Goal: Task Accomplishment & Management: Manage account settings

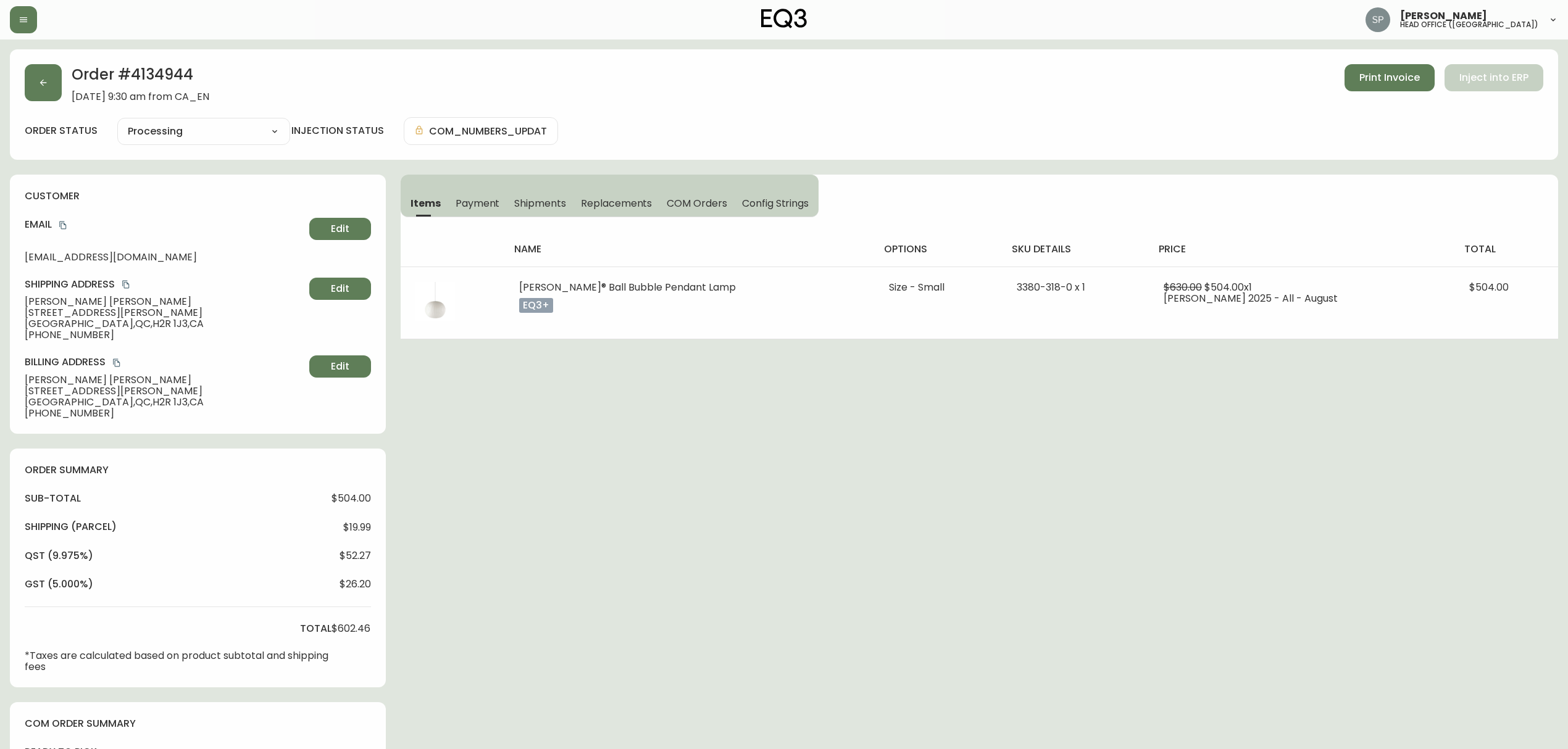
select select "PROCESSING"
click at [65, 88] on div "Order # 4134944 August 30, 2025 at 9:30 am from CA_EN Print Invoice Inject into…" at bounding box center [784, 83] width 1519 height 38
click at [45, 100] on button "button" at bounding box center [43, 82] width 37 height 37
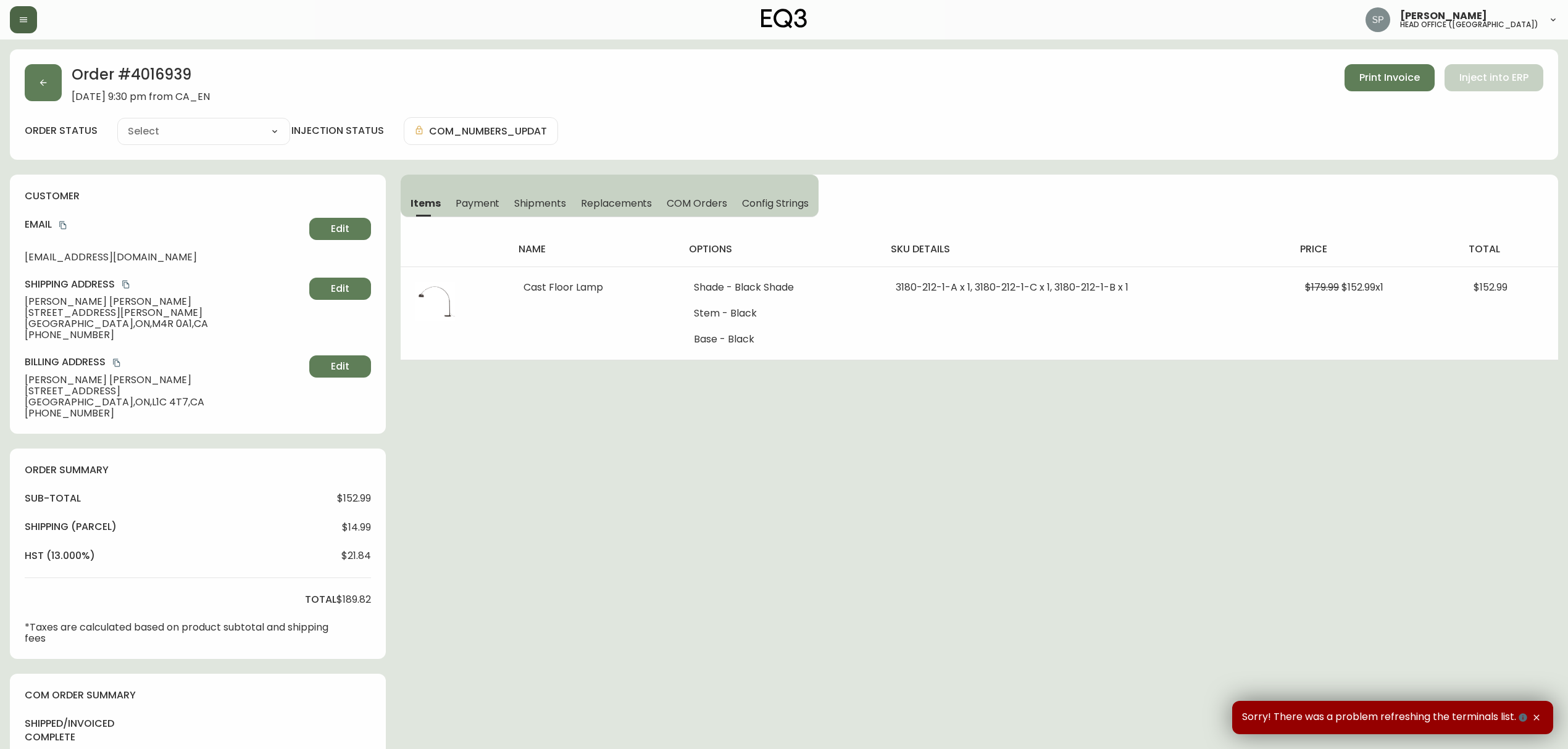
type input "Fully Shipped"
select select "FULLY_SHIPPED"
click at [16, 26] on button "button" at bounding box center [24, 20] width 27 height 27
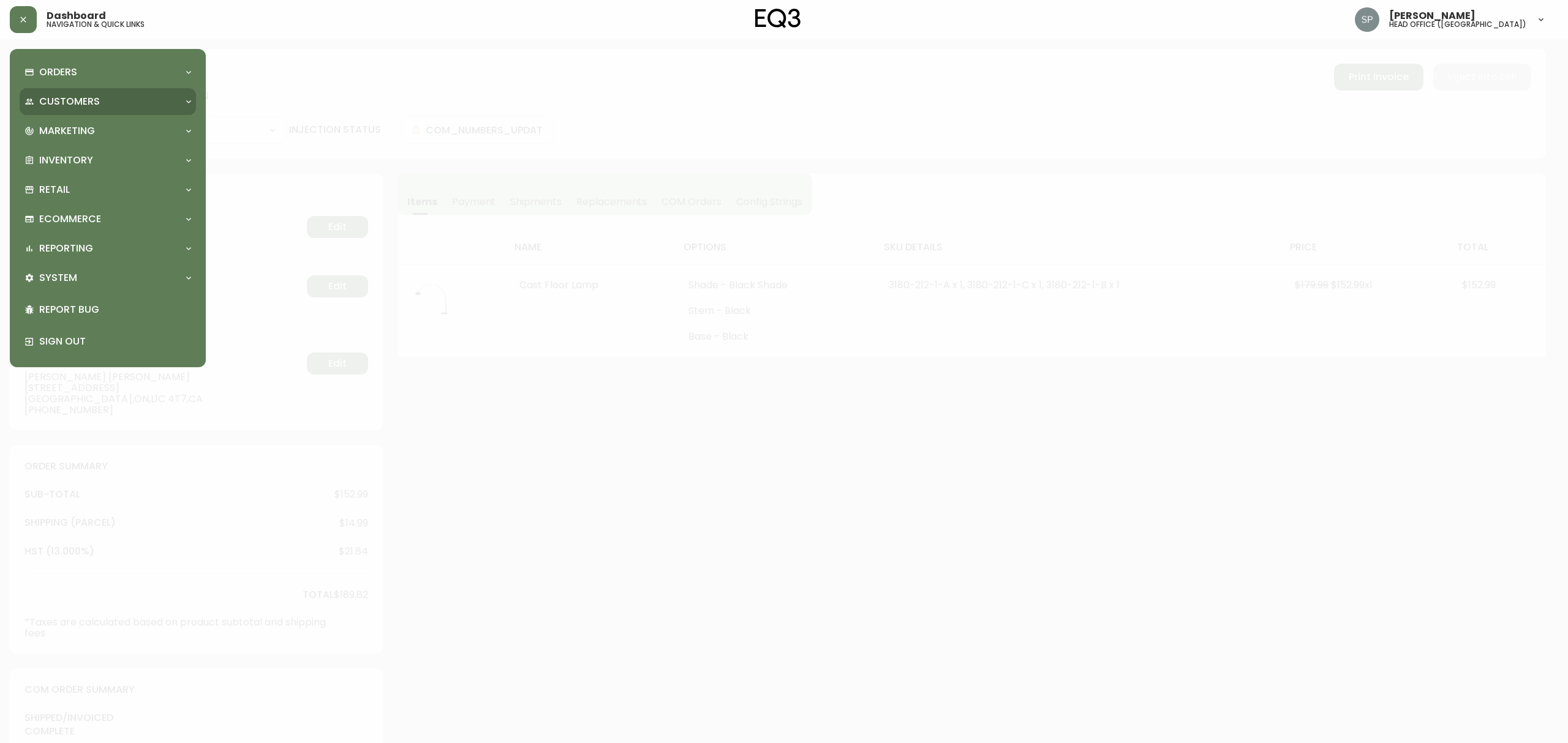
click at [61, 98] on p "Customers" at bounding box center [70, 102] width 61 height 13
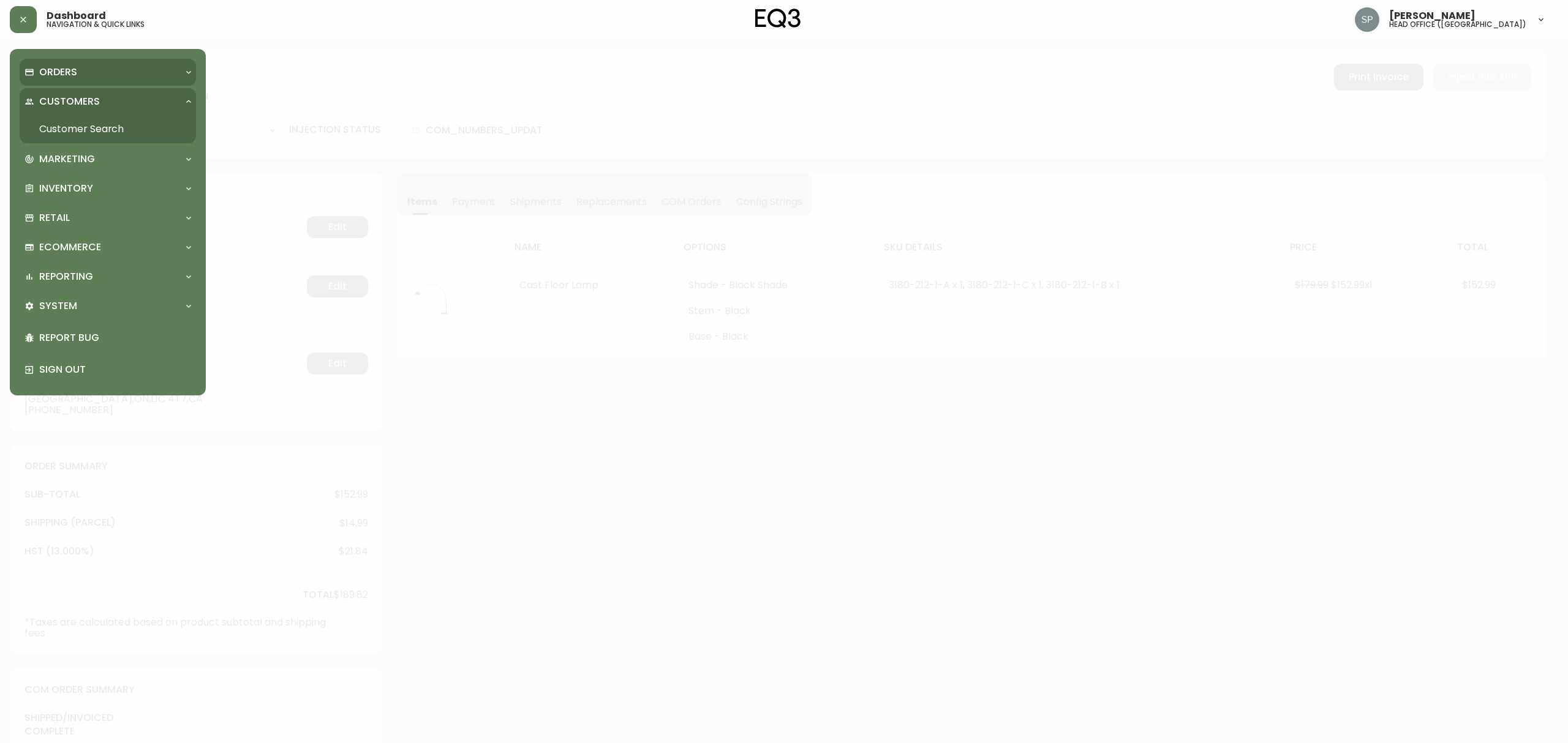
click at [55, 69] on p "Orders" at bounding box center [58, 72] width 38 height 13
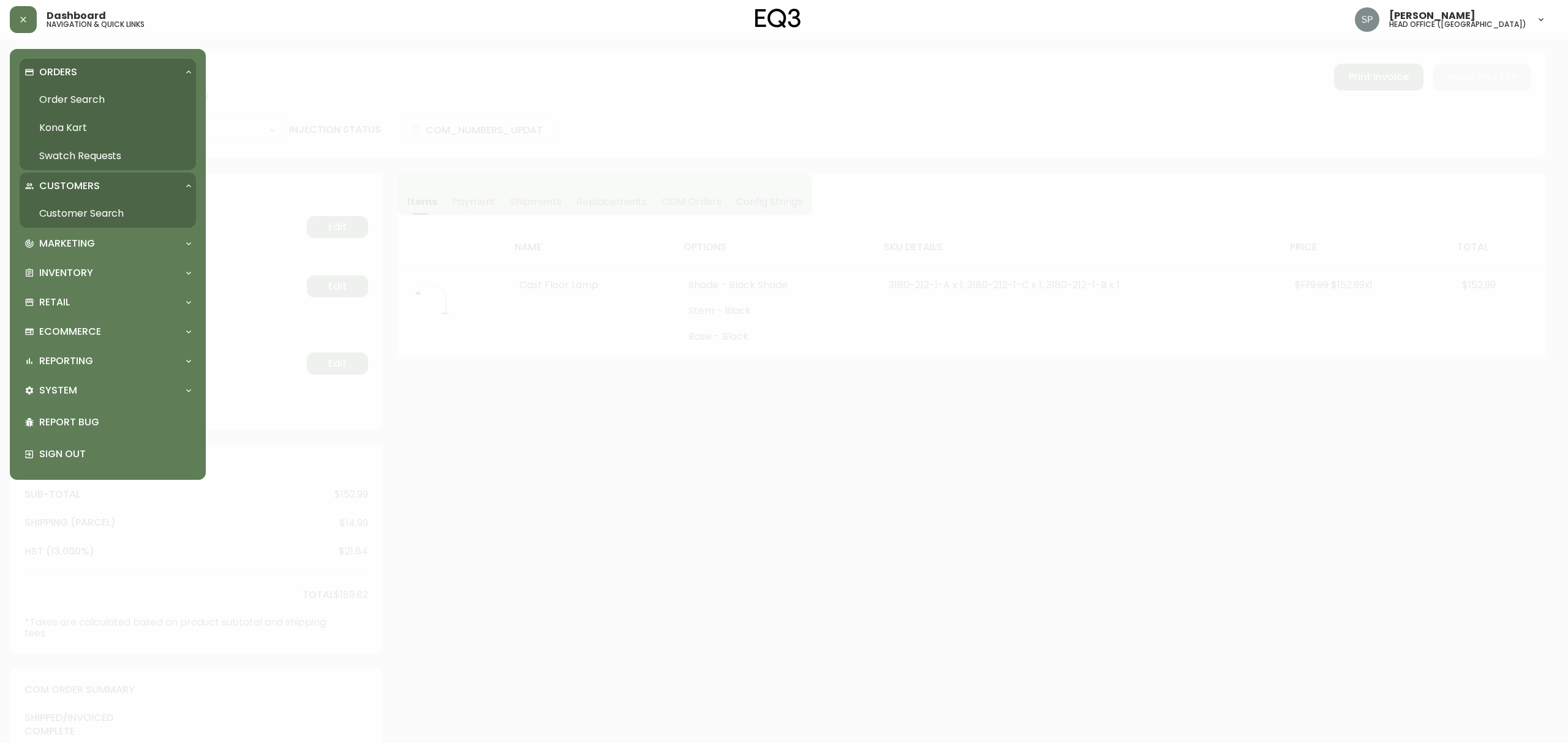
click at [60, 94] on link "Order Search" at bounding box center [108, 100] width 176 height 28
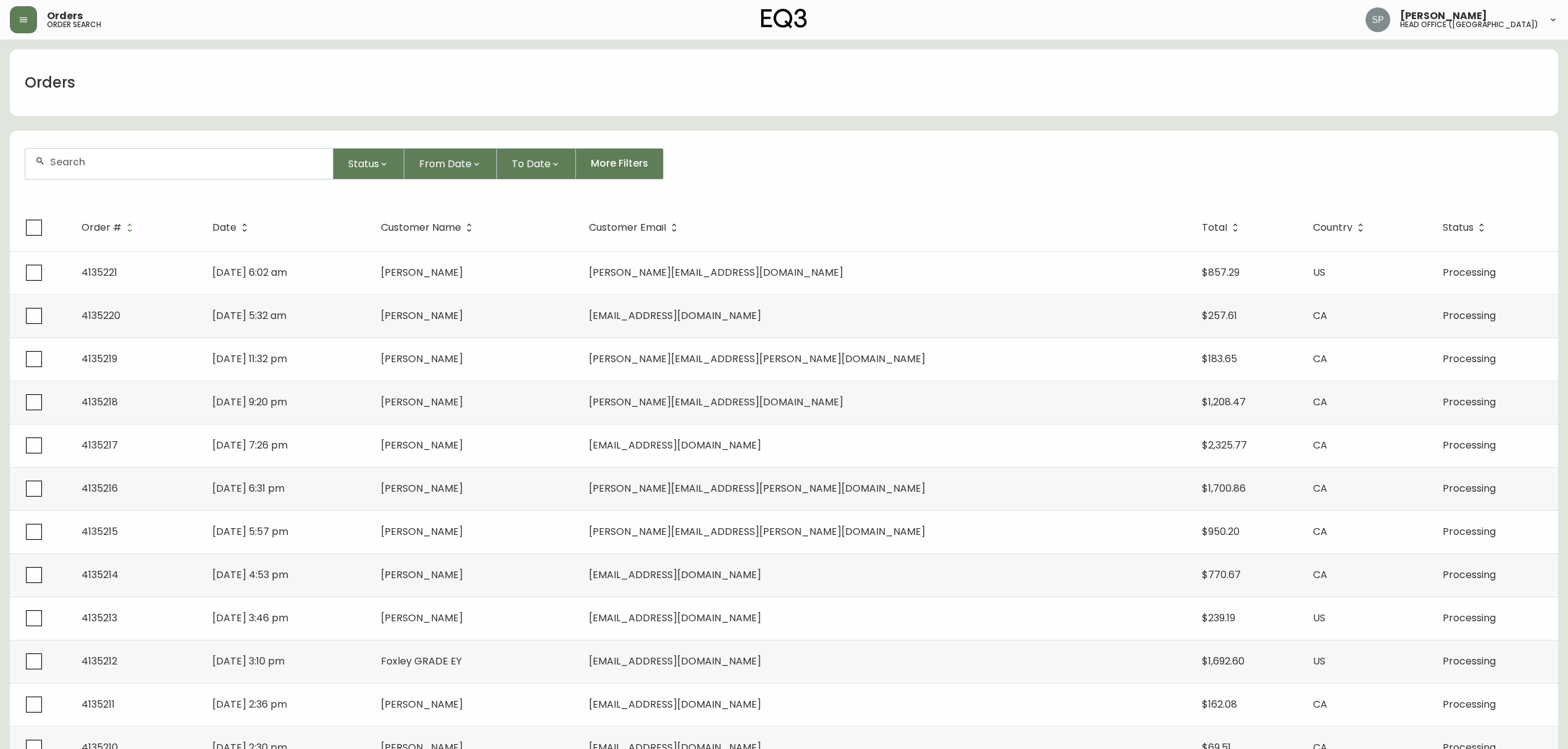
click at [142, 168] on div at bounding box center [179, 164] width 307 height 30
paste input "4134354"
type input "4134354"
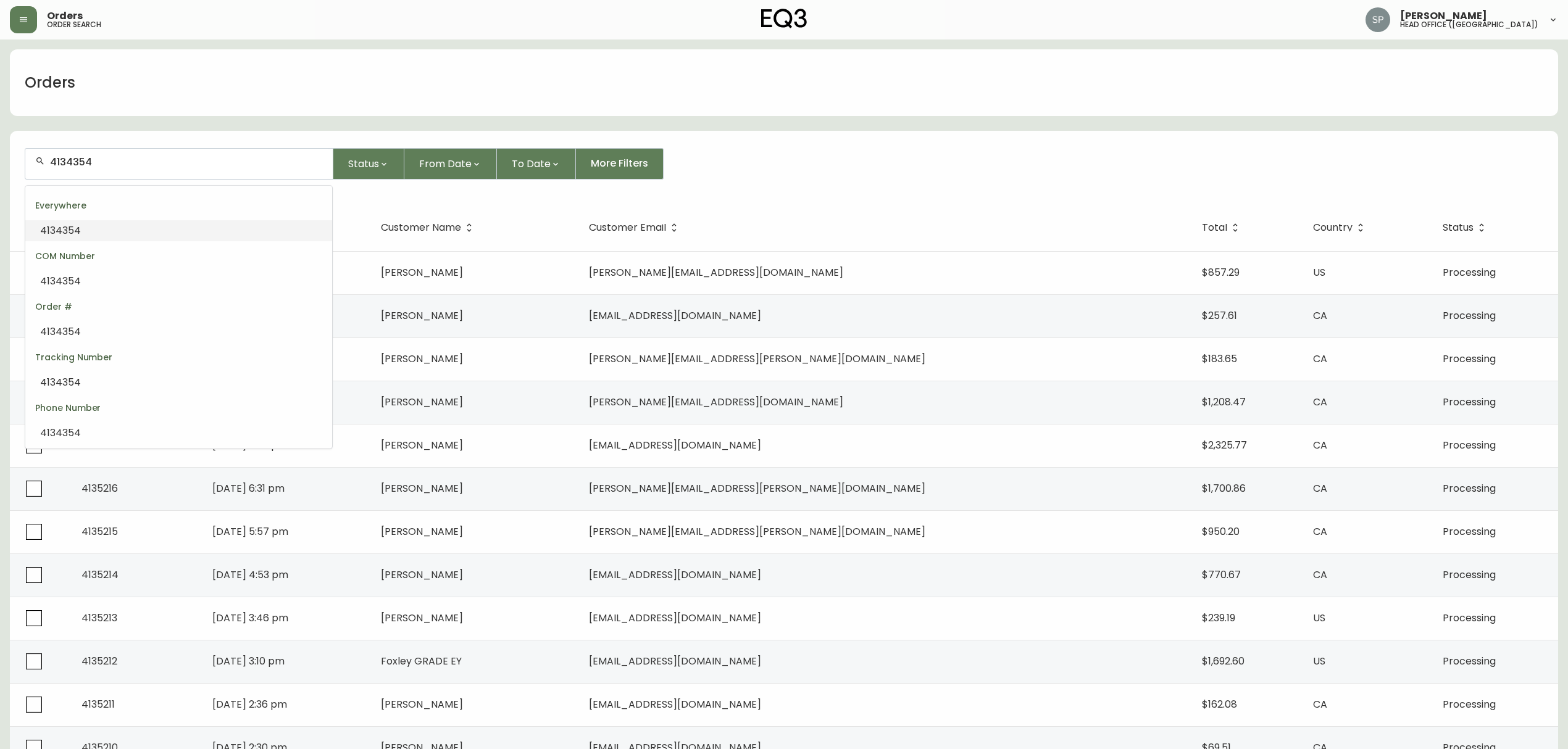
click at [94, 226] on li "4134354" at bounding box center [179, 230] width 307 height 21
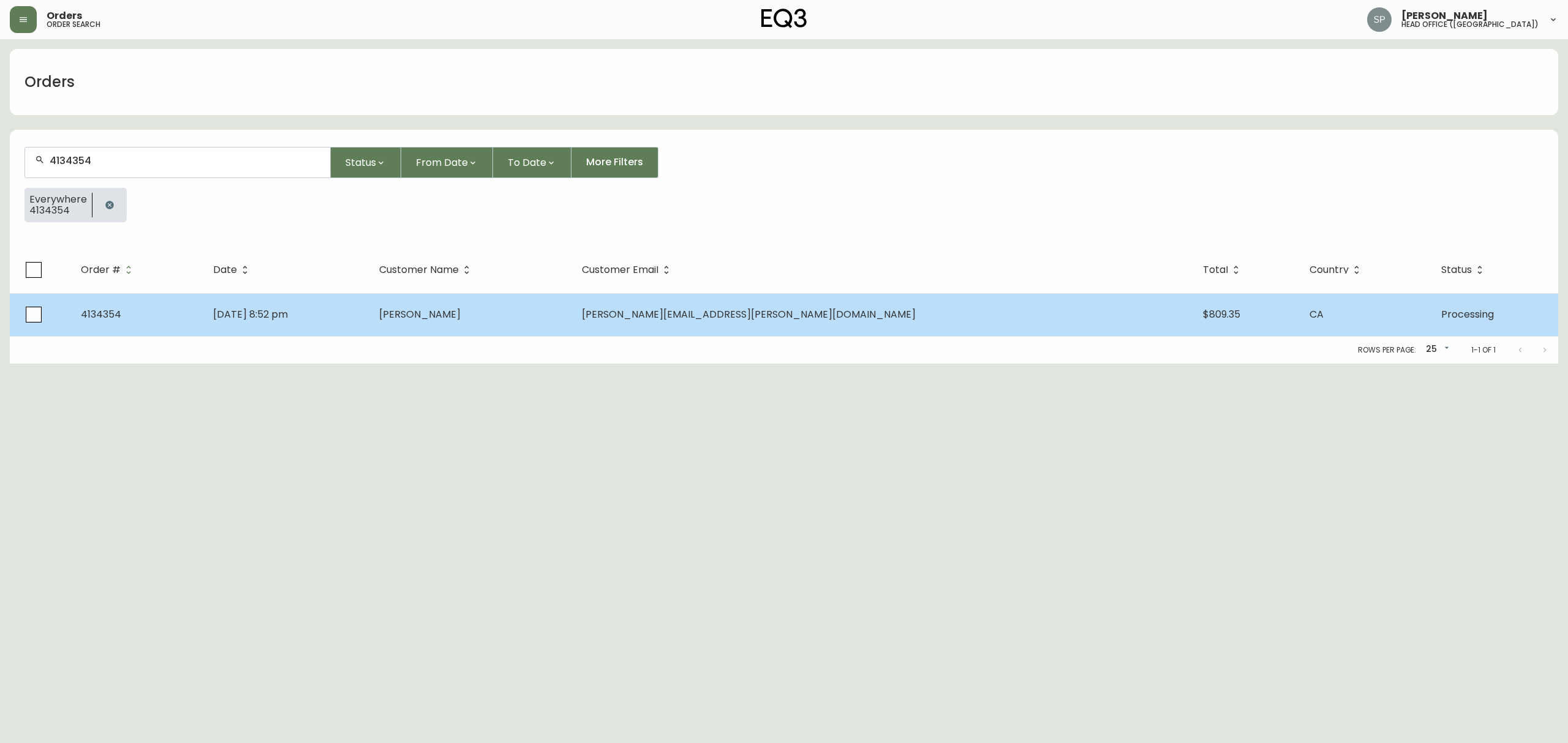
click at [280, 299] on td "[DATE] 8:52 pm" at bounding box center [286, 315] width 166 height 43
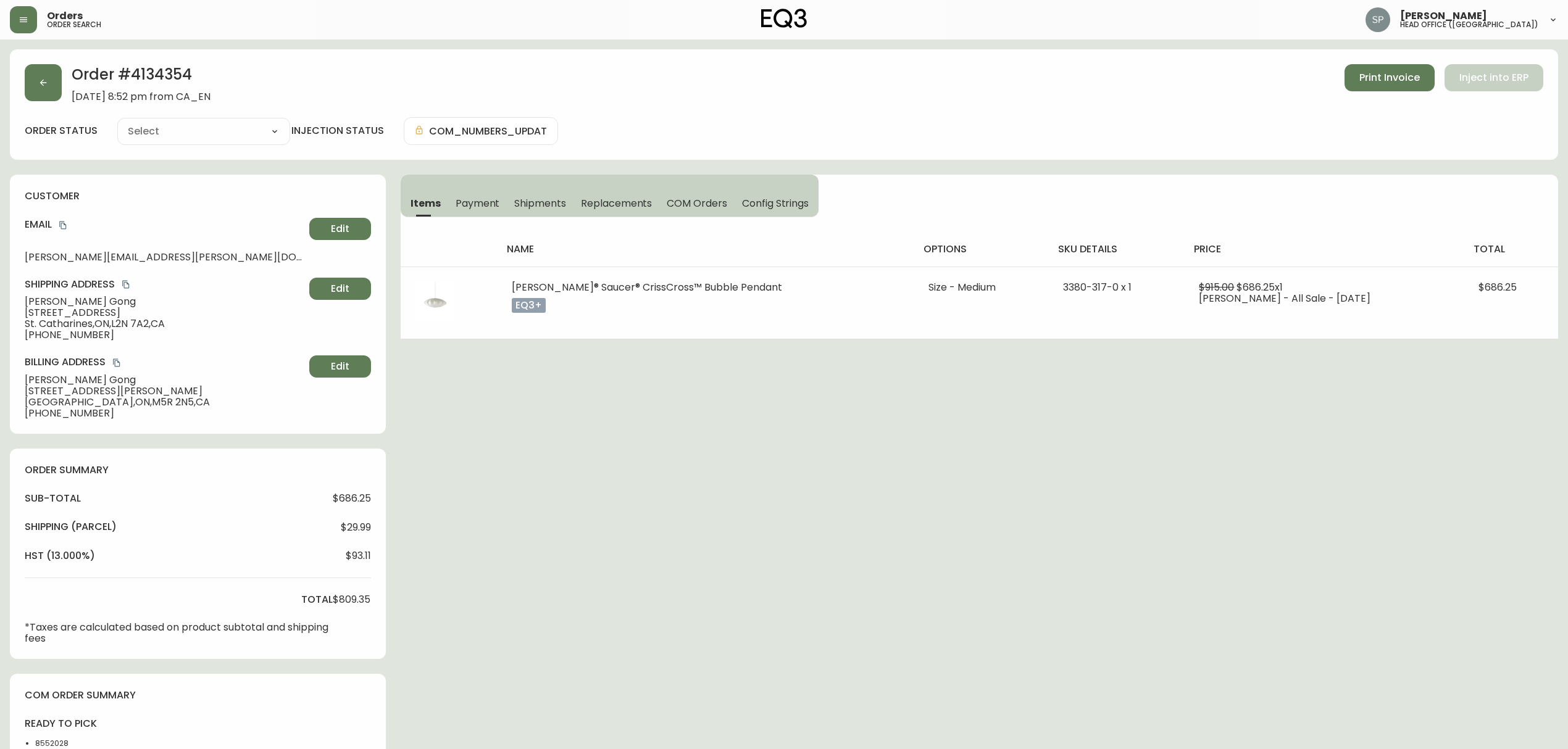
type input "Processing"
select select "PROCESSING"
click at [183, 77] on h2 "Order # 4134354" at bounding box center [141, 77] width 139 height 27
click at [181, 77] on h2 "Order # 4134354" at bounding box center [141, 77] width 139 height 27
click at [164, 71] on h2 "Order # 4134354" at bounding box center [141, 77] width 139 height 27
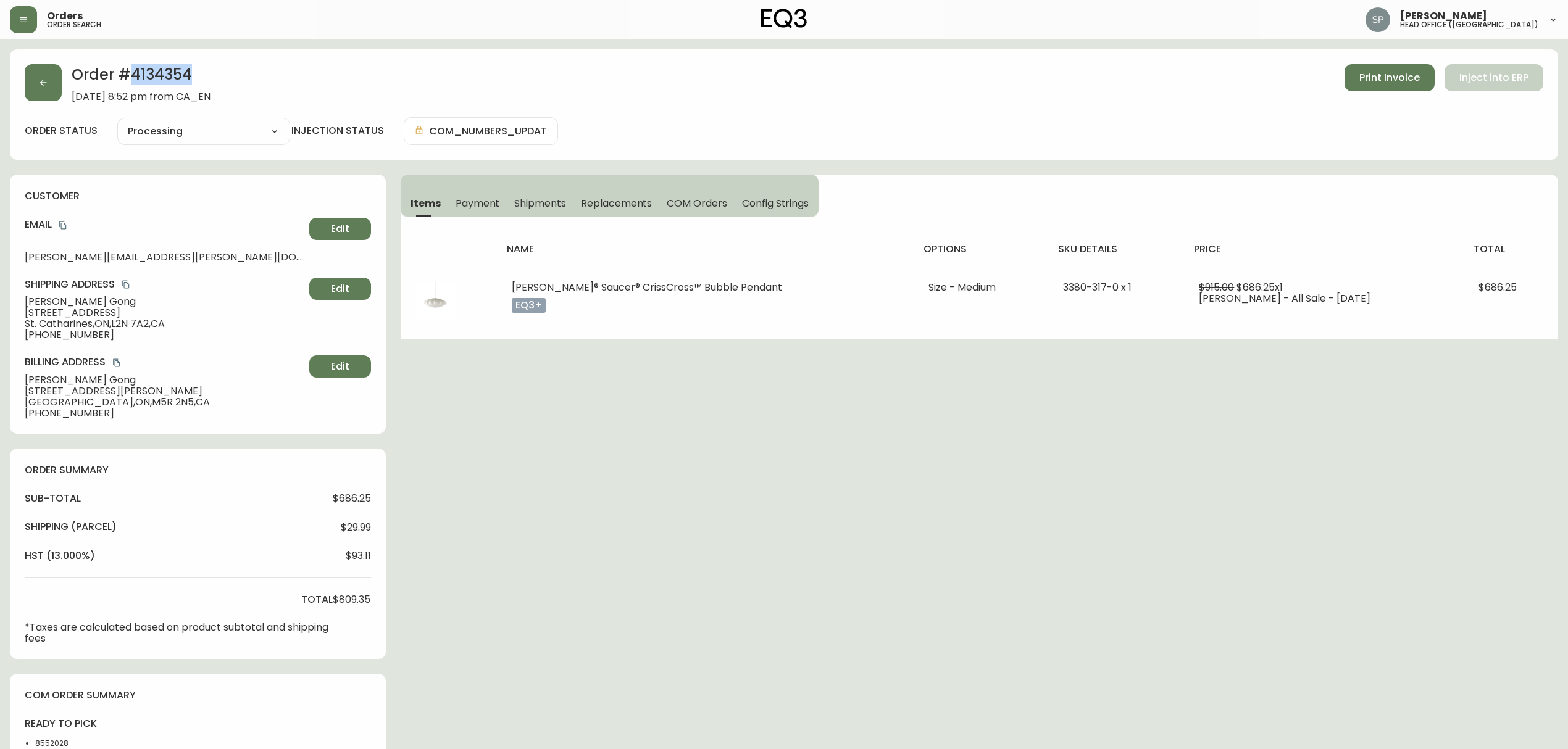
click at [164, 71] on h2 "Order # 4134354" at bounding box center [141, 77] width 139 height 27
copy h2 "4134354"
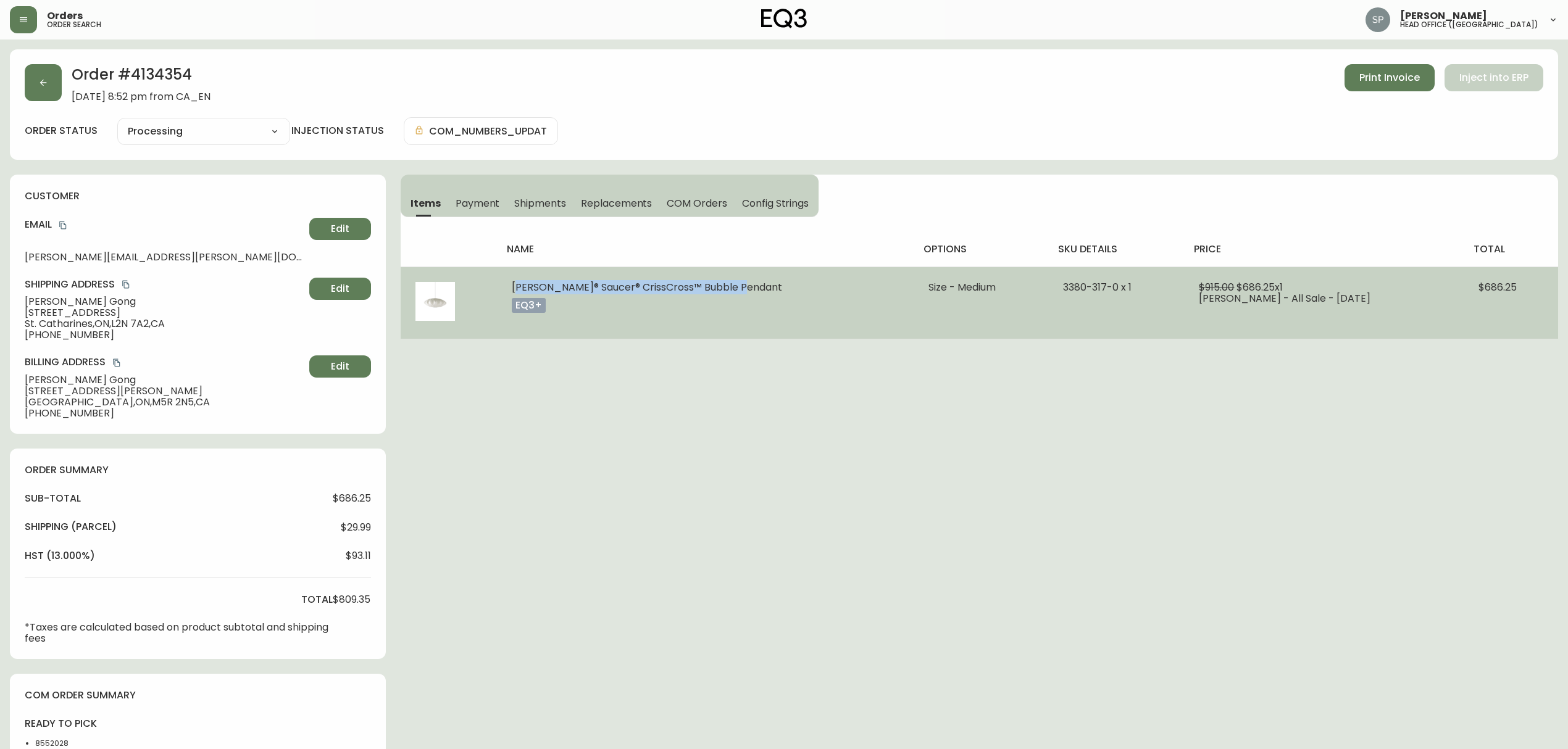
drag, startPoint x: 510, startPoint y: 290, endPoint x: 741, endPoint y: 289, distance: 231.0
click at [741, 289] on td "[PERSON_NAME]® Saucer® CrissCross™ Bubble Pendant eq3+" at bounding box center [705, 302] width 416 height 72
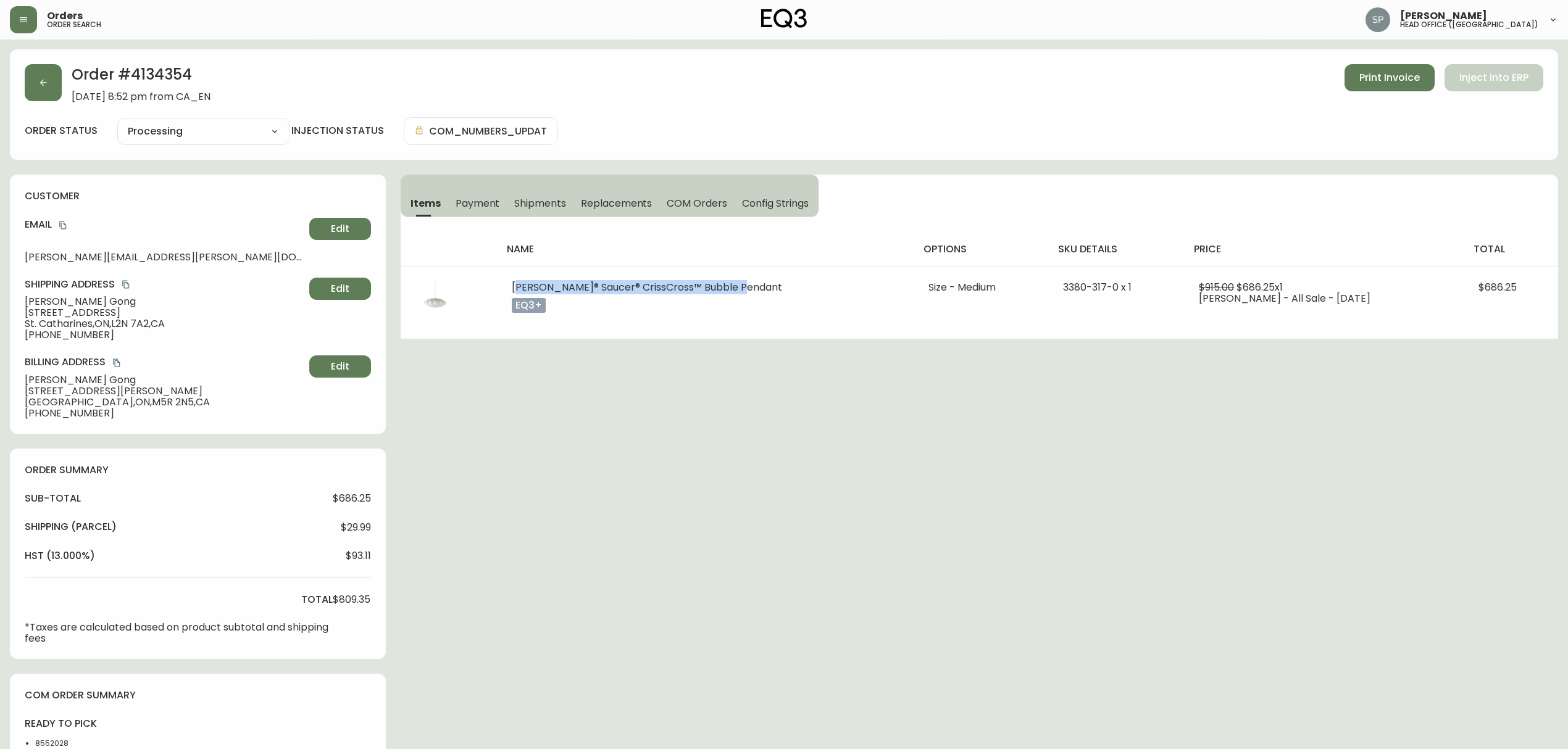
copy span "[PERSON_NAME]® Saucer® CrissCross™ Bubble Pendant"
click at [988, 519] on div "Order # 4134354 [DATE] 8:52 pm from CA_EN Print Invoice Inject into ERP order s…" at bounding box center [784, 555] width 1548 height 1012
click at [64, 228] on icon "copy" at bounding box center [63, 225] width 9 height 9
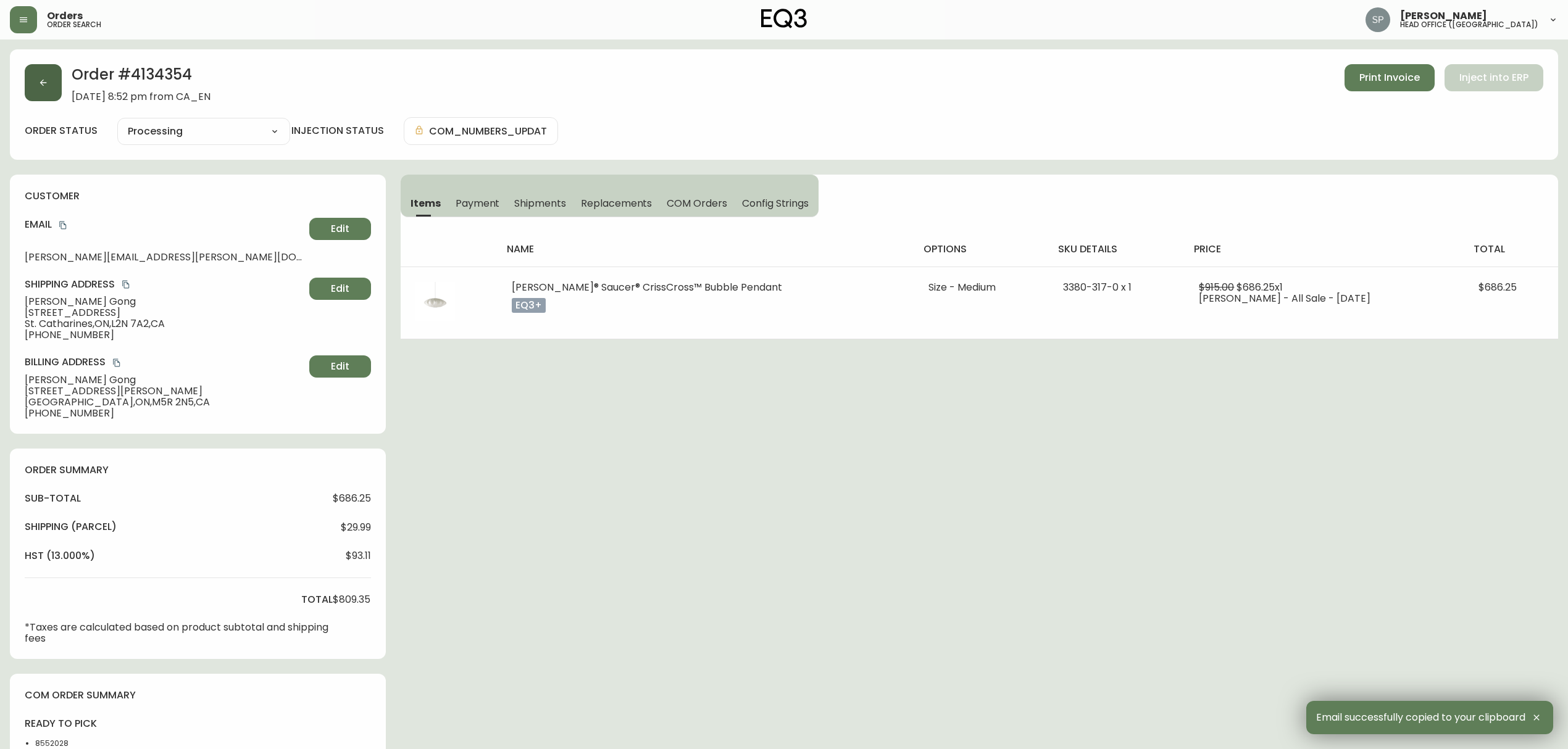
click at [57, 89] on button "button" at bounding box center [43, 82] width 37 height 37
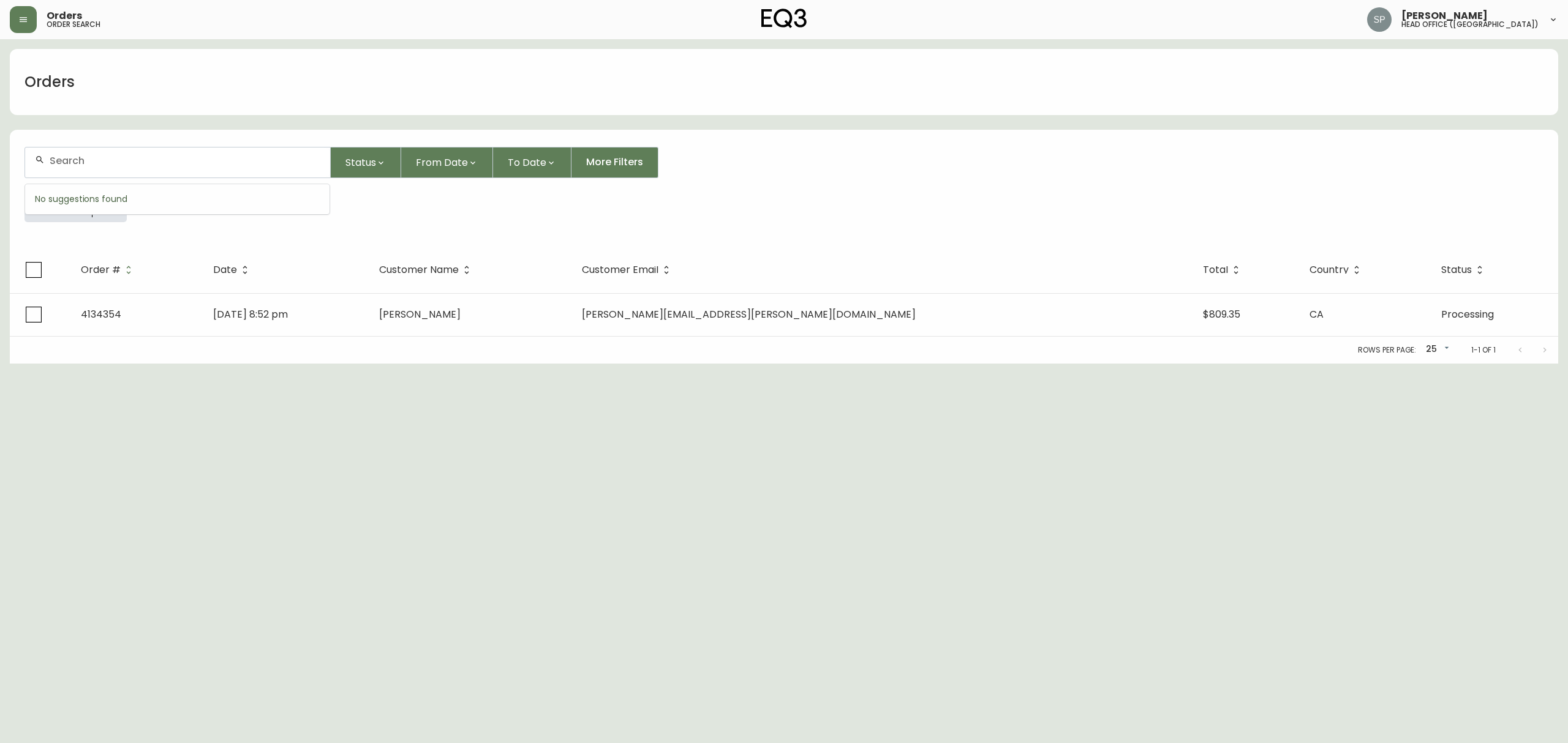
click at [109, 160] on input "text" at bounding box center [184, 160] width 271 height 11
paste input "4134356"
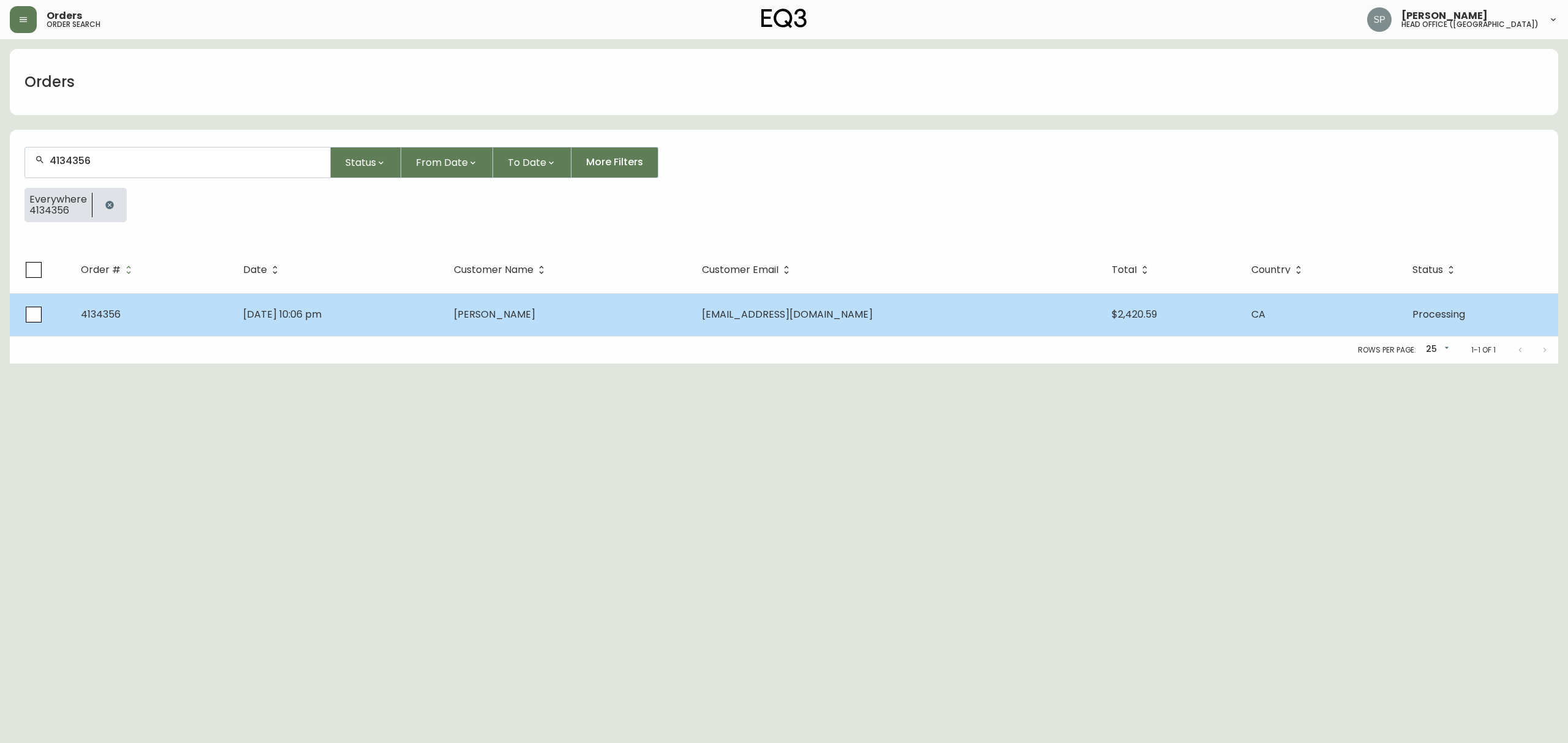
type input "4134356"
click at [414, 327] on td "[DATE] 10:06 pm" at bounding box center [338, 315] width 211 height 43
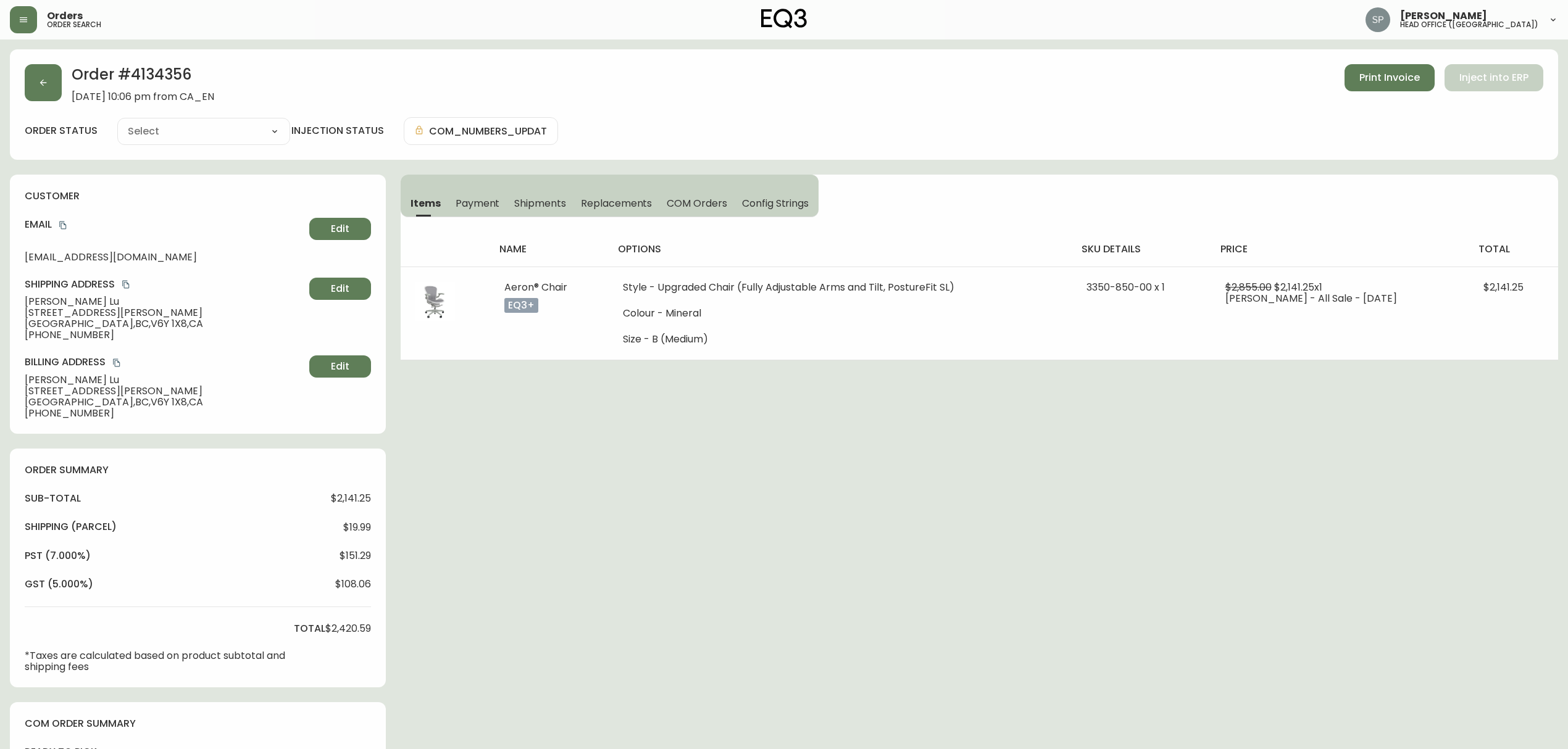
type input "Processing"
select select "PROCESSING"
click at [153, 71] on h2 "Order # 4134356" at bounding box center [143, 77] width 143 height 27
copy h2 "4134356"
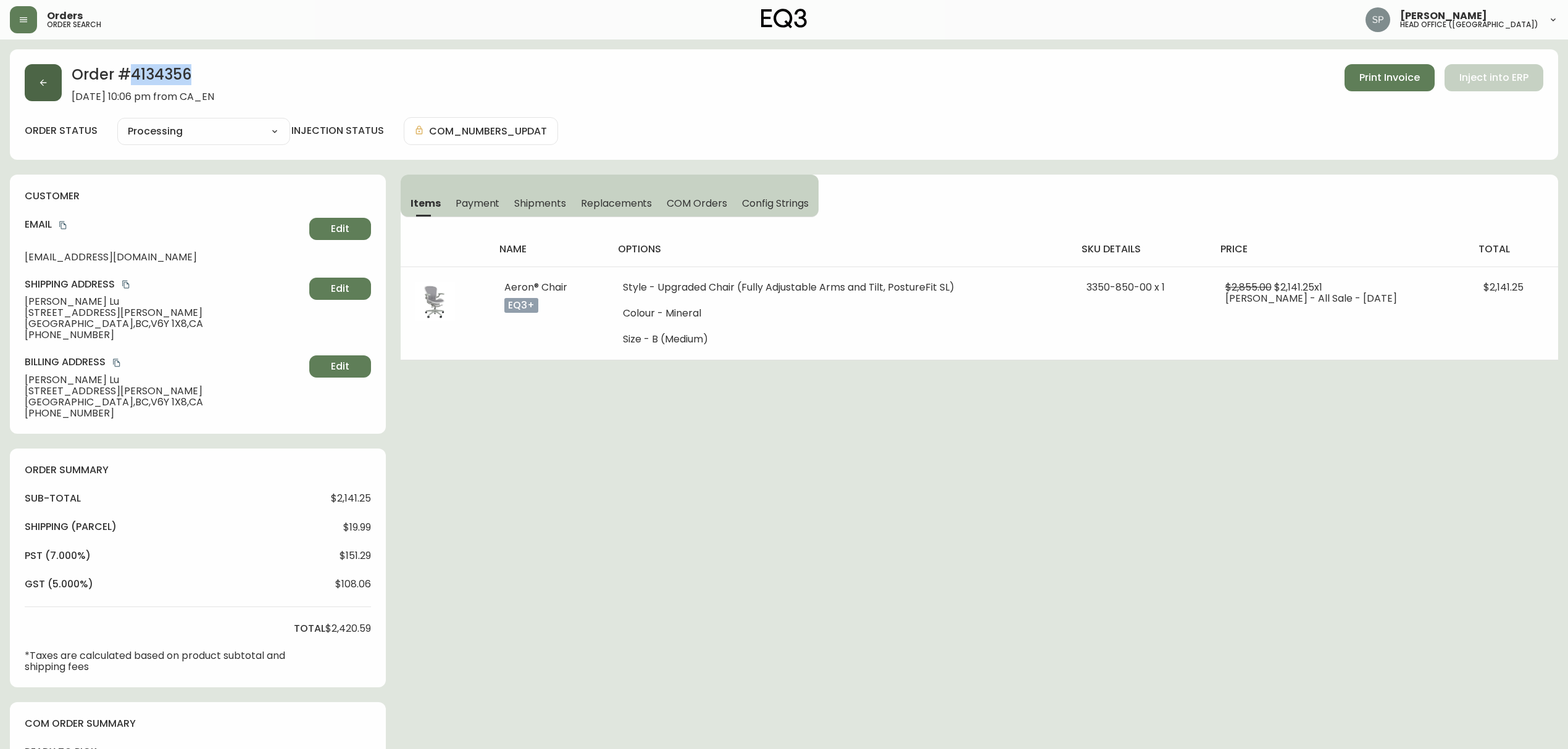
click at [47, 82] on icon "button" at bounding box center [43, 82] width 10 height 10
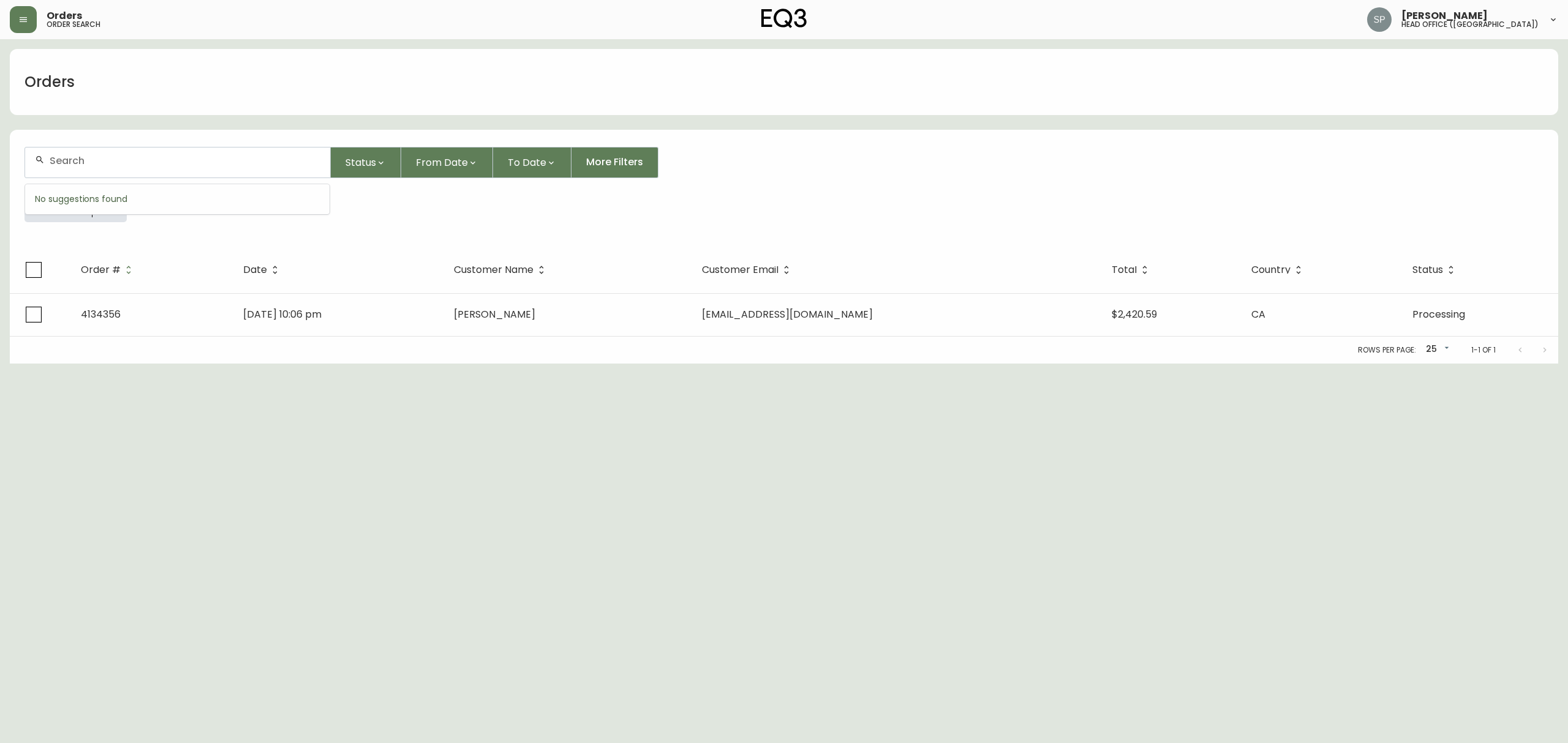
click at [121, 163] on input "text" at bounding box center [184, 160] width 271 height 11
paste input "8570544"
type input "8570544"
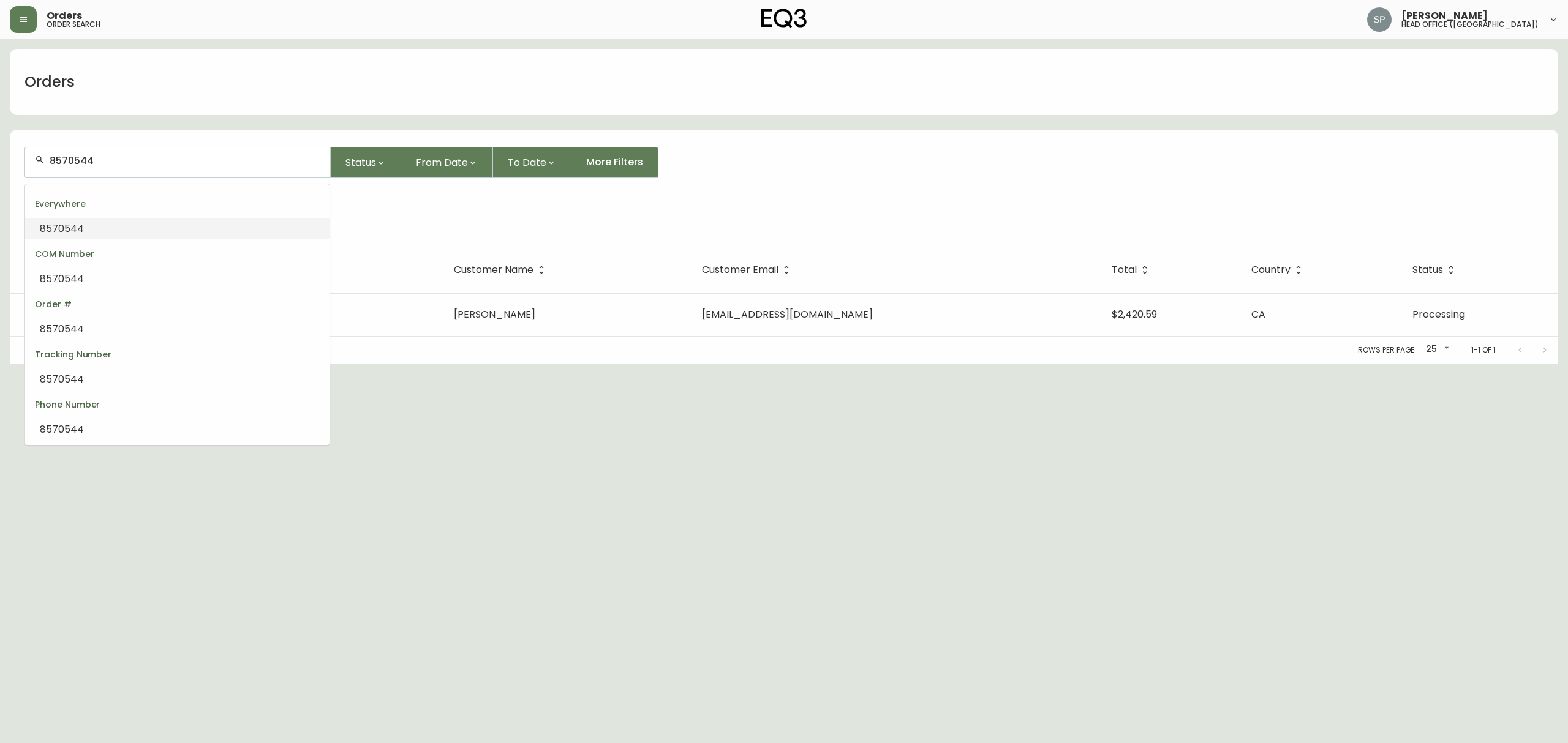
click at [103, 229] on li "8570544" at bounding box center [177, 229] width 304 height 21
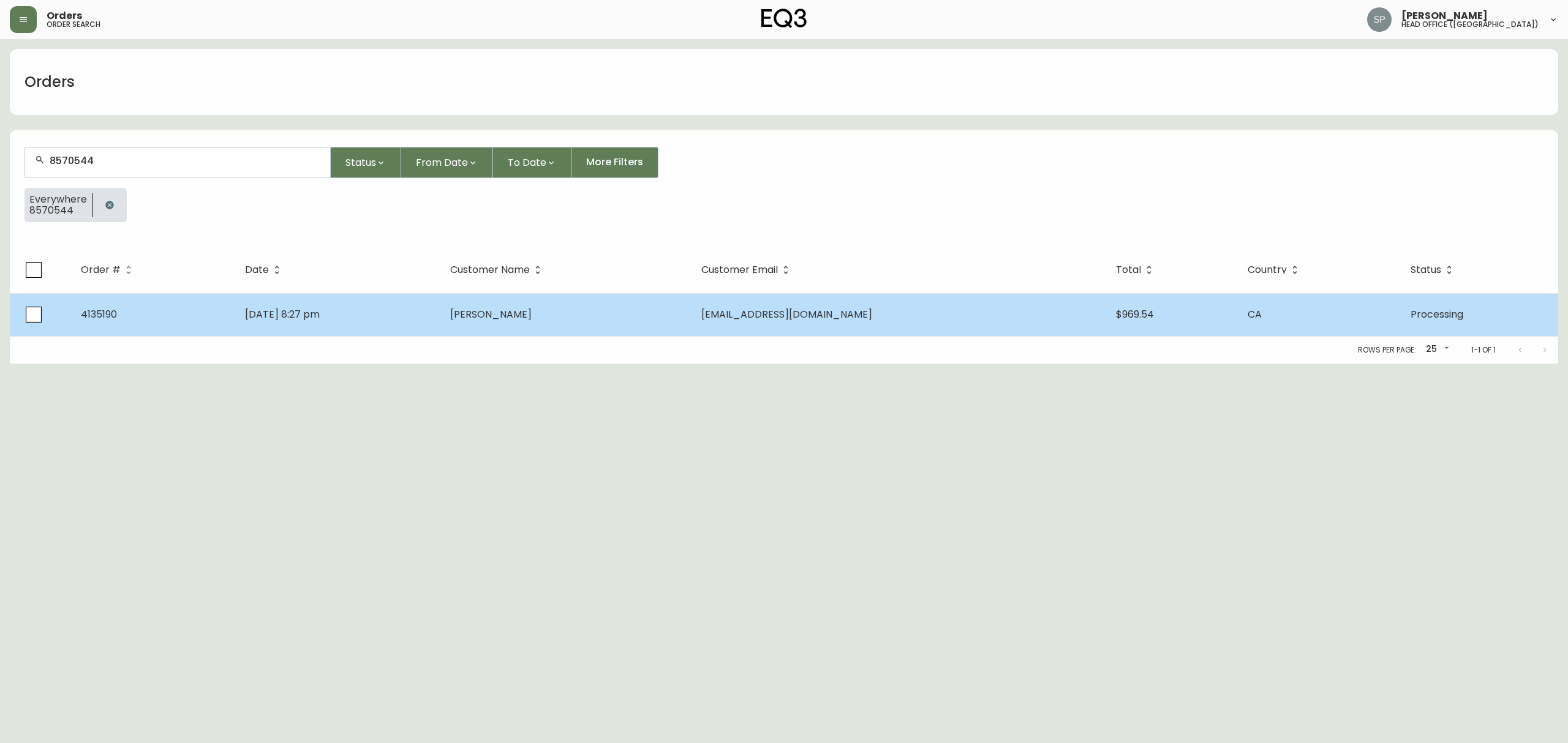
click at [518, 307] on span "[PERSON_NAME]" at bounding box center [491, 314] width 82 height 14
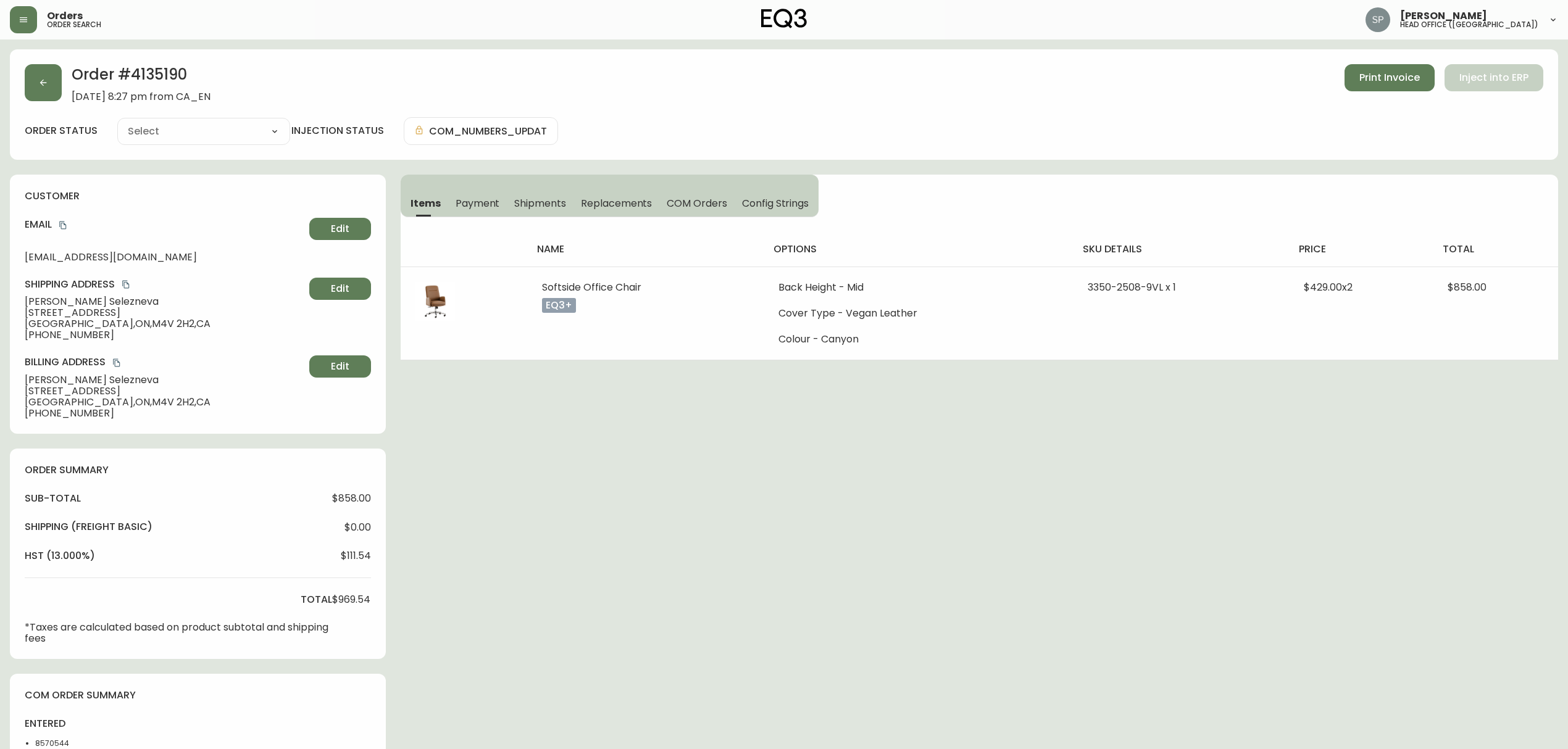
type input "Processing"
select select "PROCESSING"
click at [48, 75] on button "button" at bounding box center [43, 82] width 37 height 37
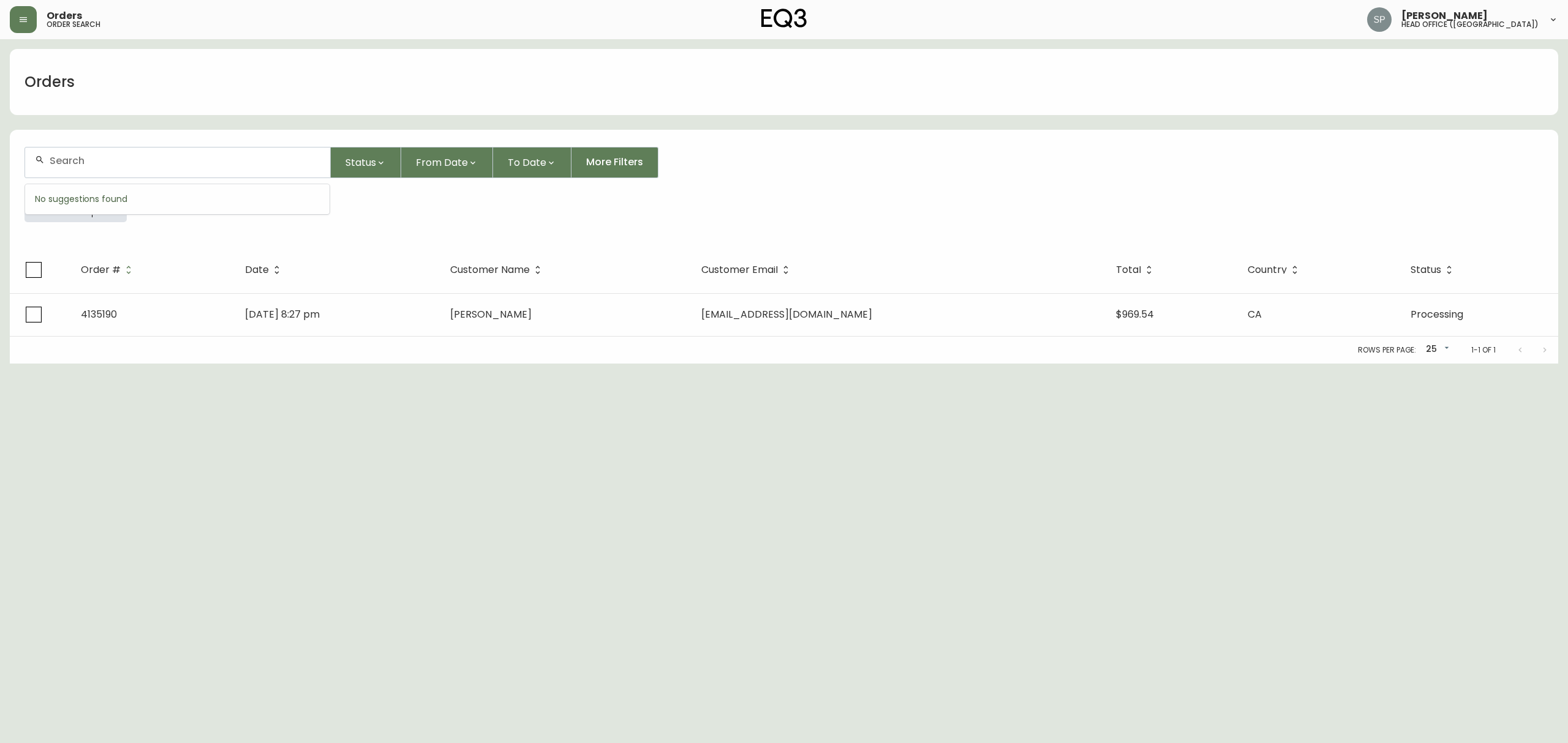
click at [101, 155] on input "text" at bounding box center [184, 160] width 271 height 11
type input "4135020"
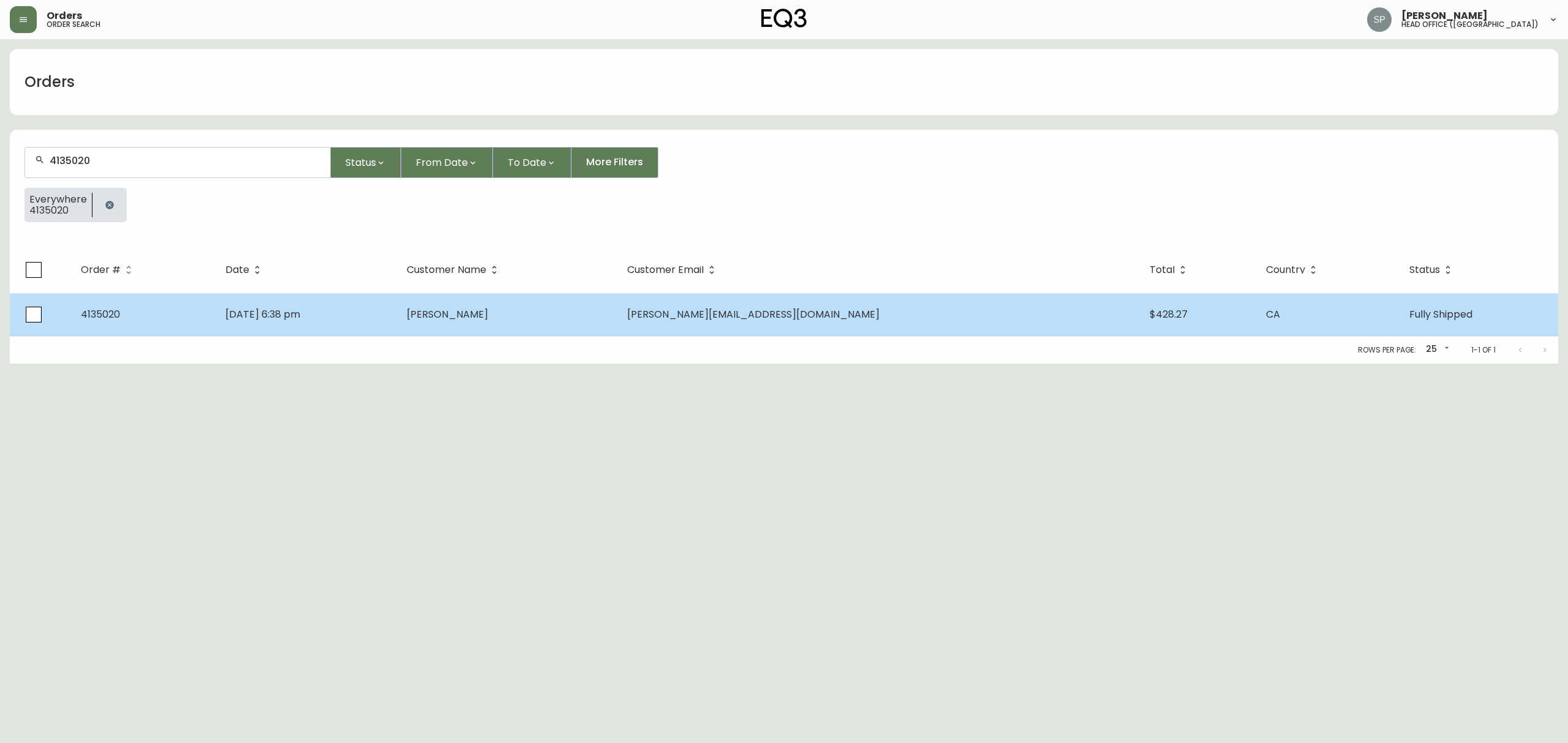
click at [382, 317] on td "[DATE] 6:38 pm" at bounding box center [306, 315] width 181 height 43
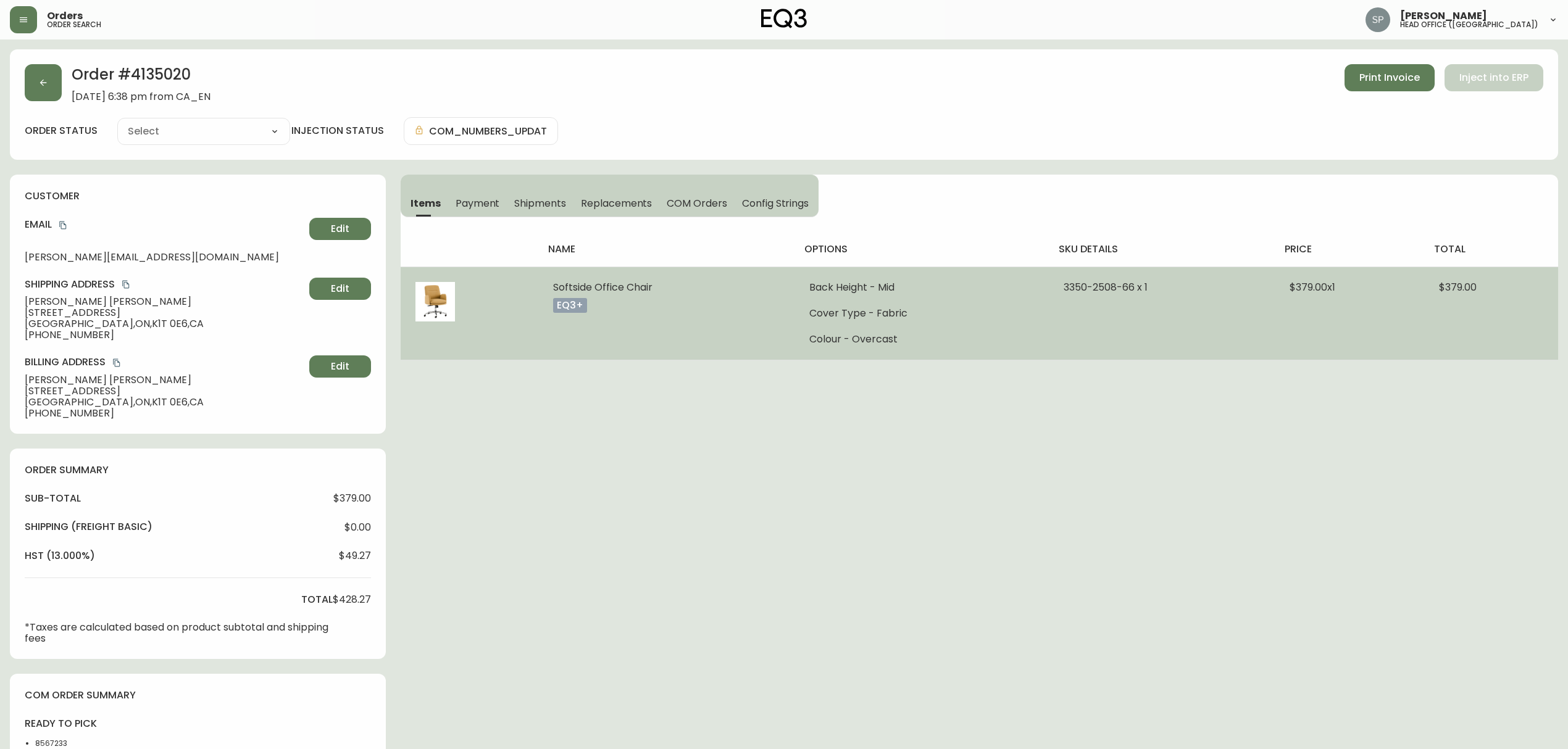
type input "Fully Shipped"
select select "FULLY_SHIPPED"
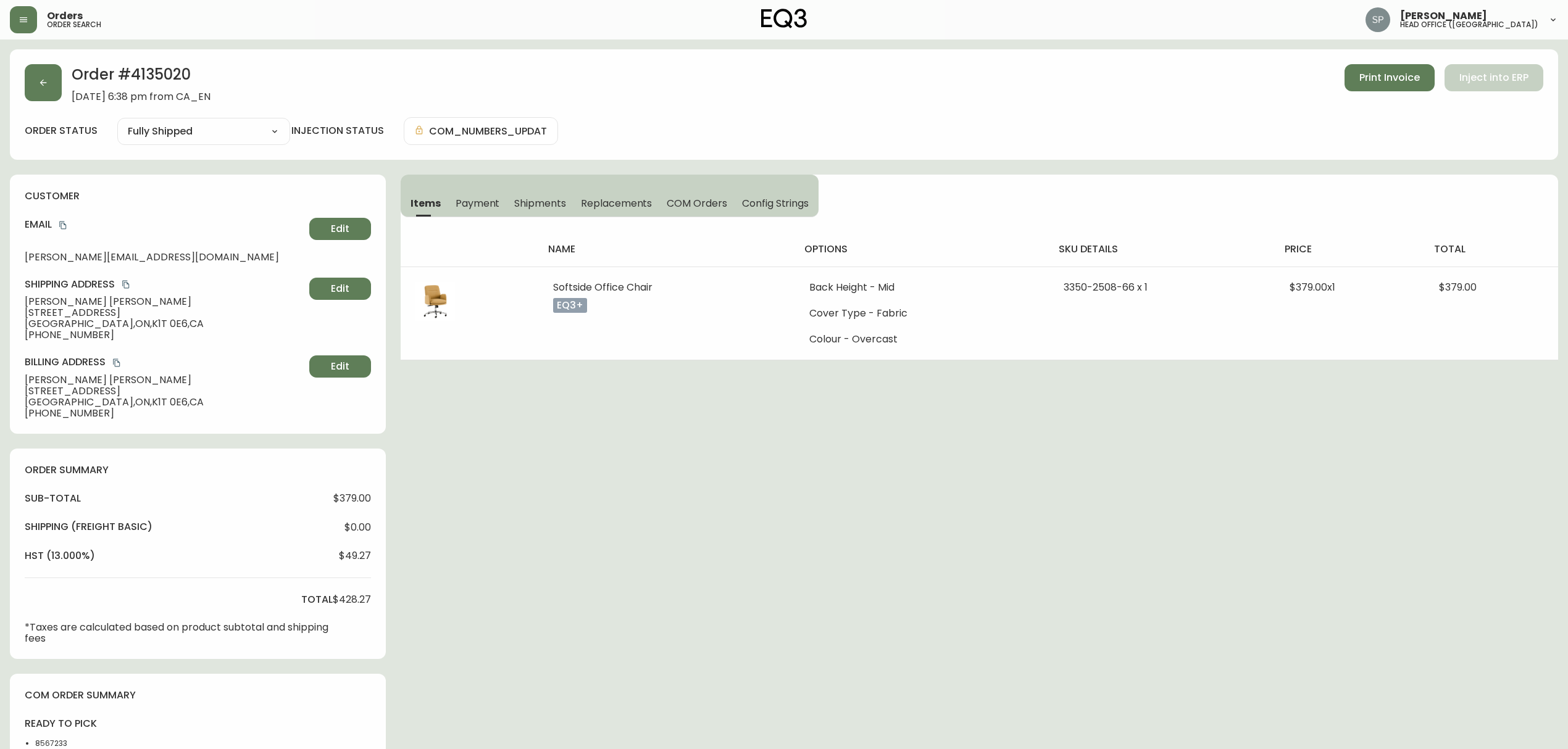
click at [534, 203] on span "Shipments" at bounding box center [540, 203] width 52 height 13
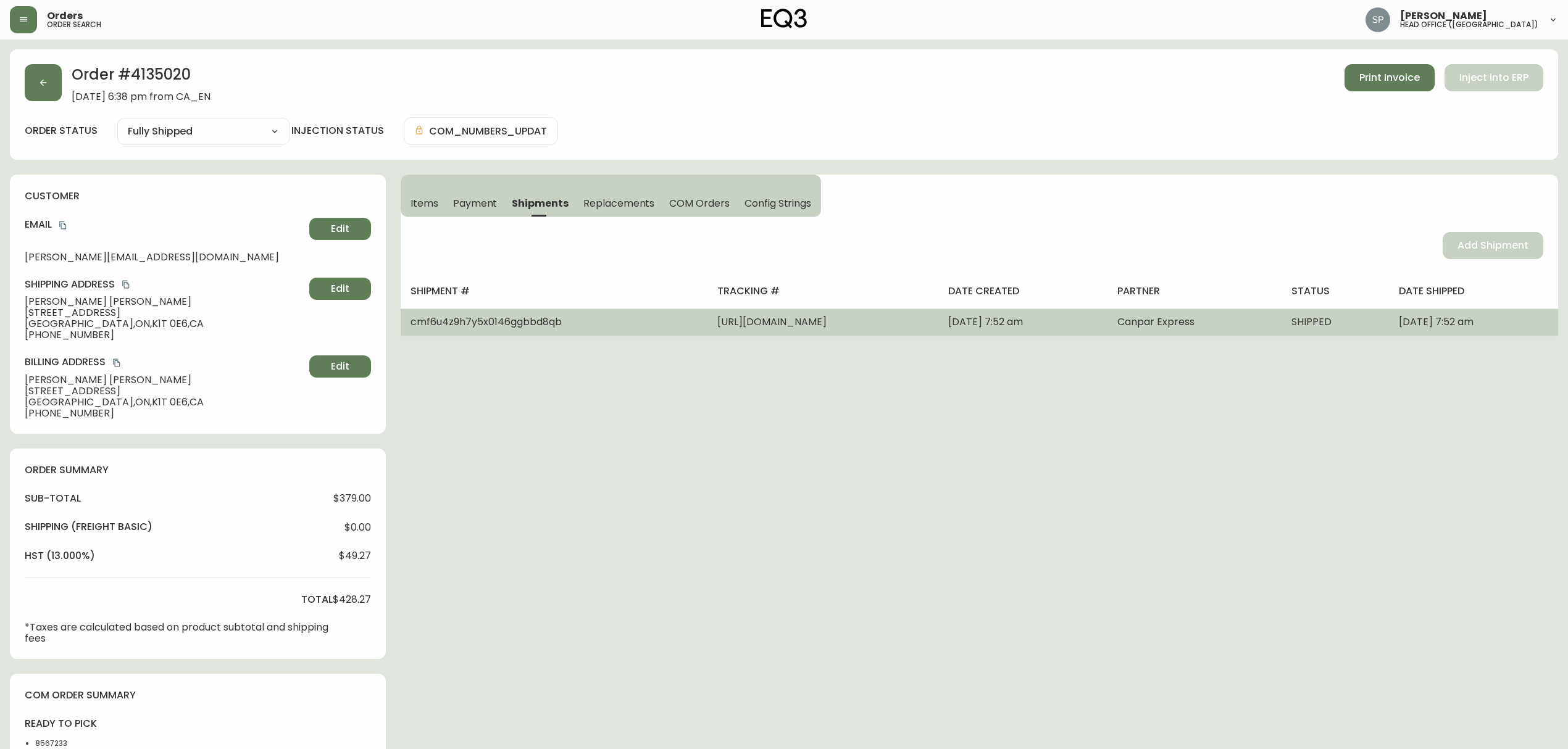
click at [782, 321] on span "[URL][DOMAIN_NAME]" at bounding box center [772, 321] width 109 height 14
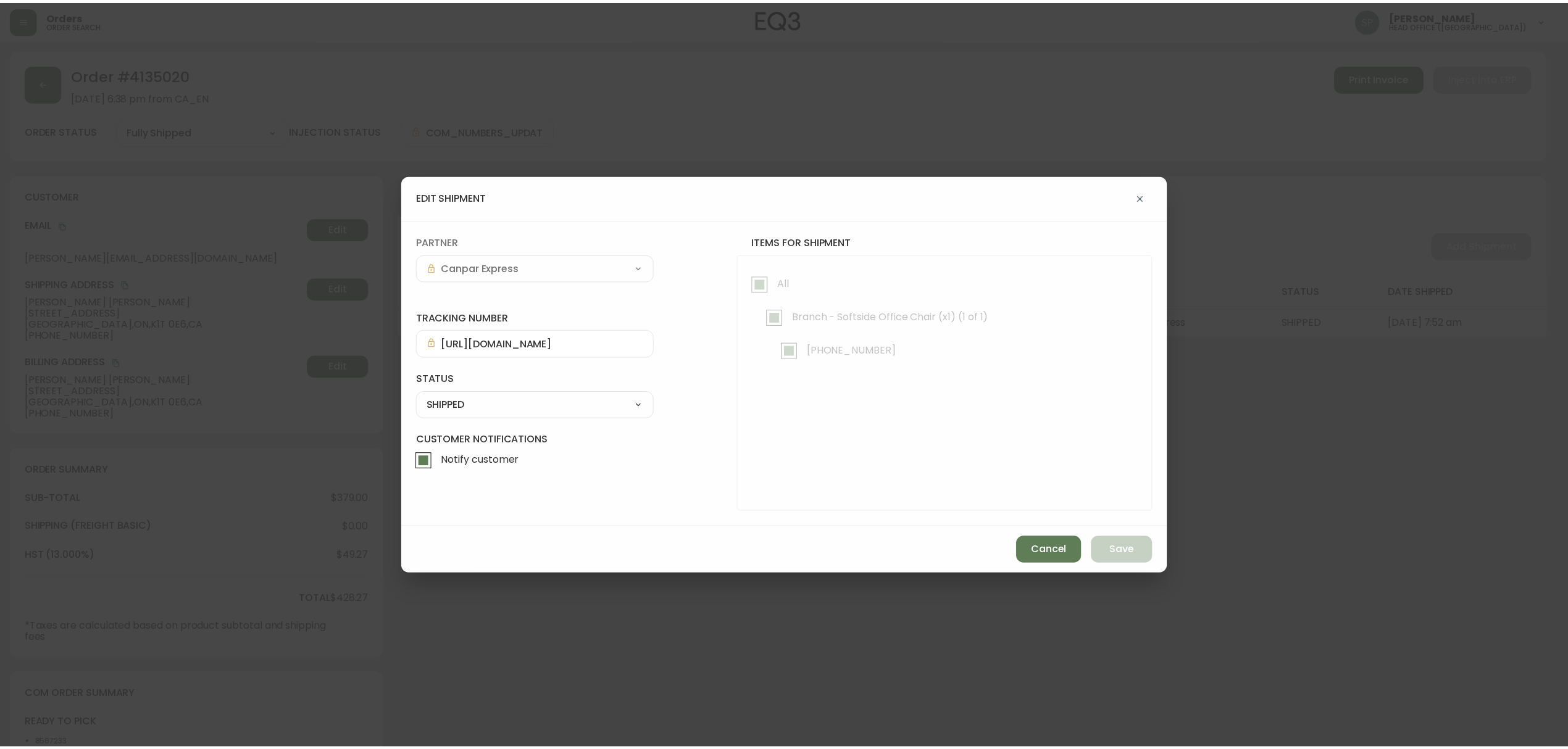
scroll to position [0, 218]
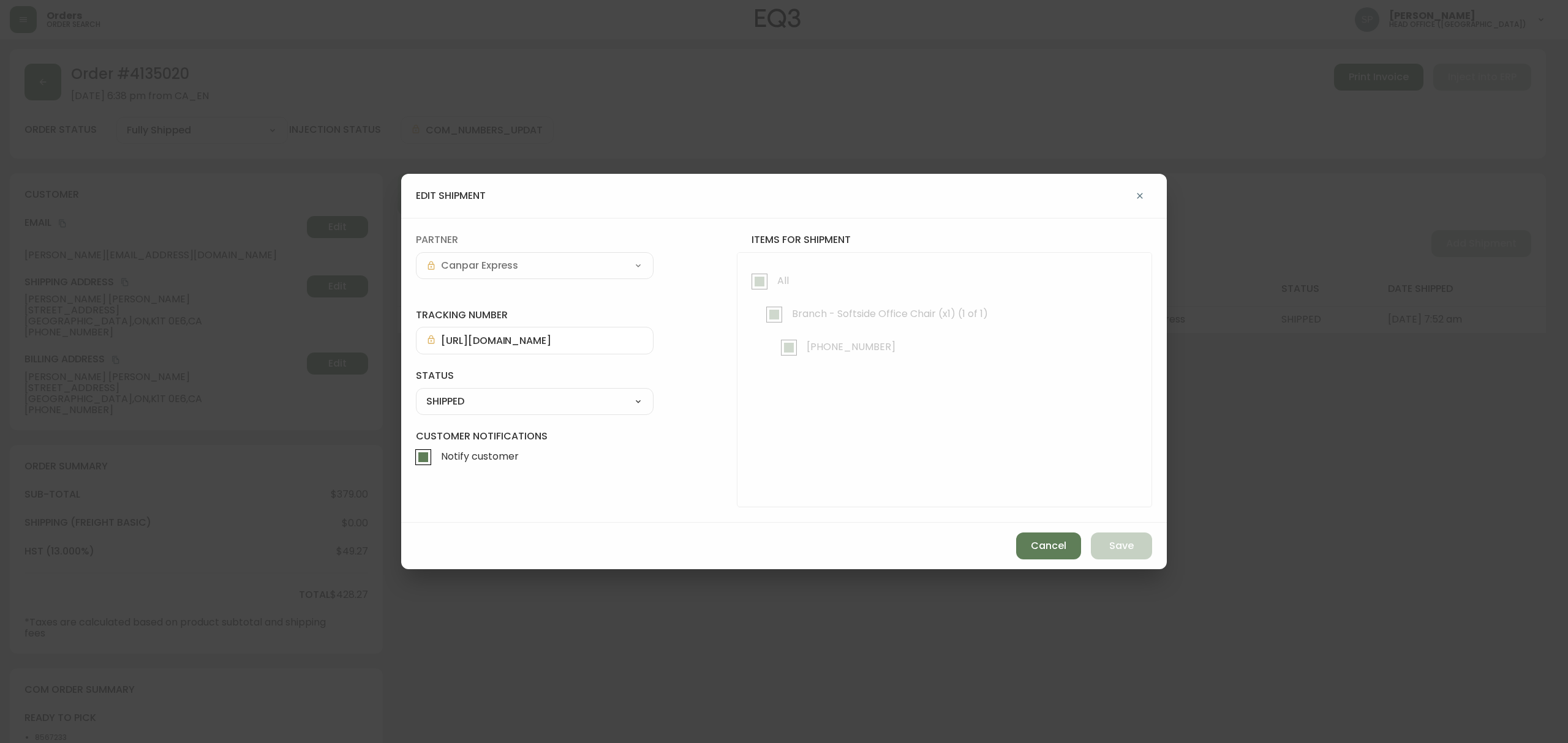
click at [738, 341] on form "tracking number [URL][DOMAIN_NAME] status SHIPPED SHIPPED CANCELLED partner Can…" at bounding box center [783, 370] width 736 height 274
click at [1037, 551] on span "Cancel" at bounding box center [1048, 546] width 35 height 13
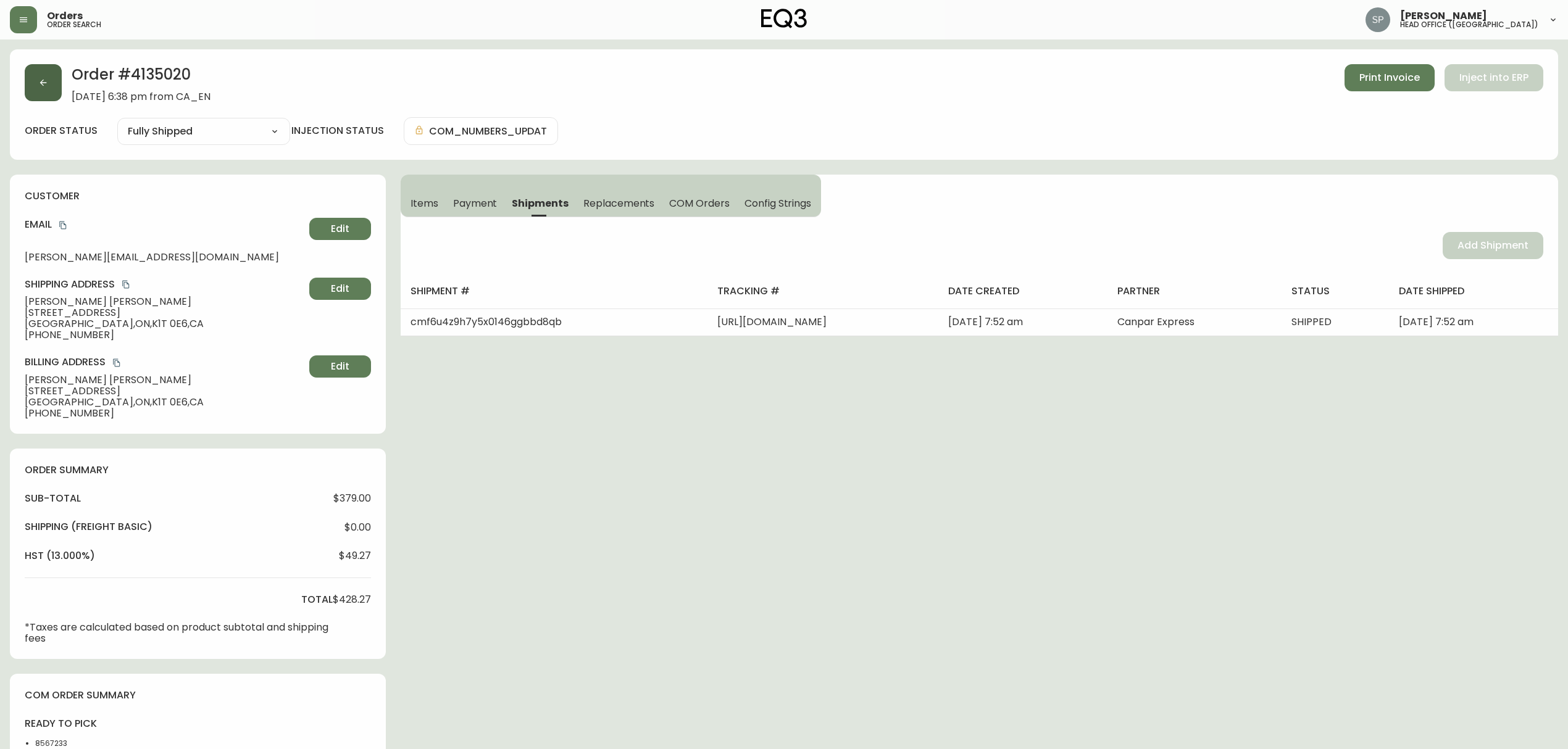
click at [55, 85] on button "button" at bounding box center [43, 82] width 37 height 37
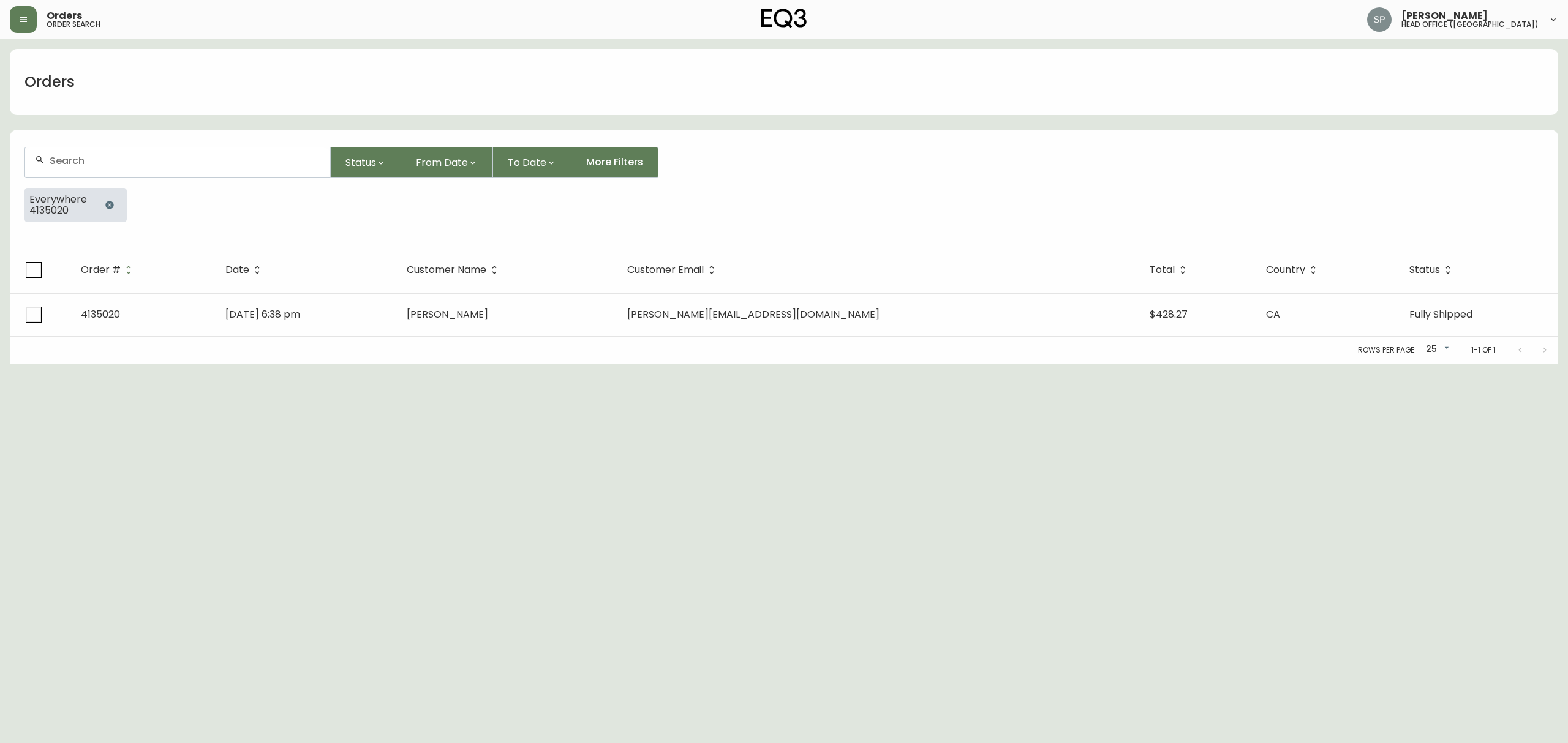
click at [102, 153] on div at bounding box center [178, 162] width 305 height 30
click at [126, 277] on li "[PERSON_NAME] [PERSON_NAME]" at bounding box center [177, 279] width 304 height 21
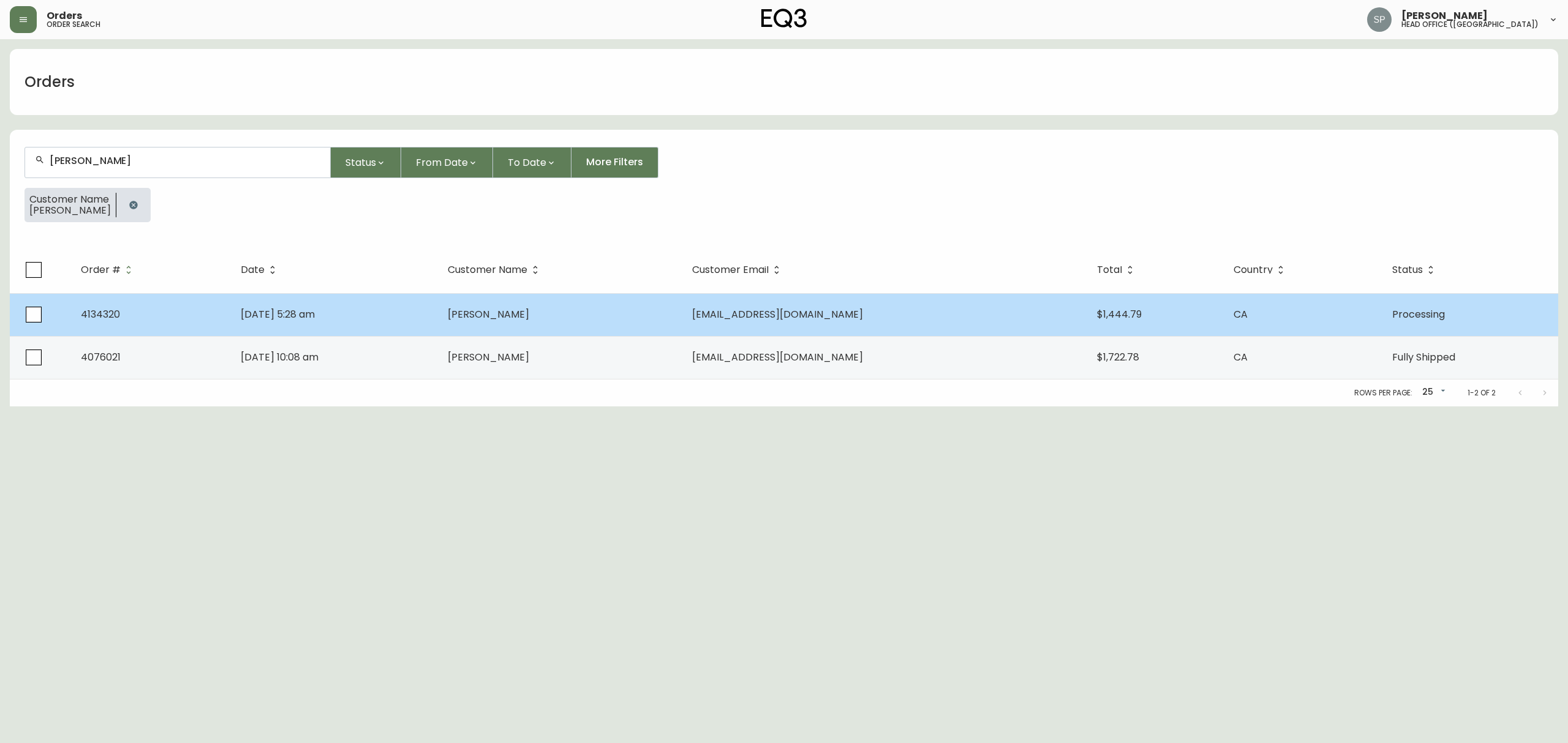
type input "[PERSON_NAME]"
click at [376, 315] on td "[DATE] 5:28 am" at bounding box center [334, 315] width 207 height 43
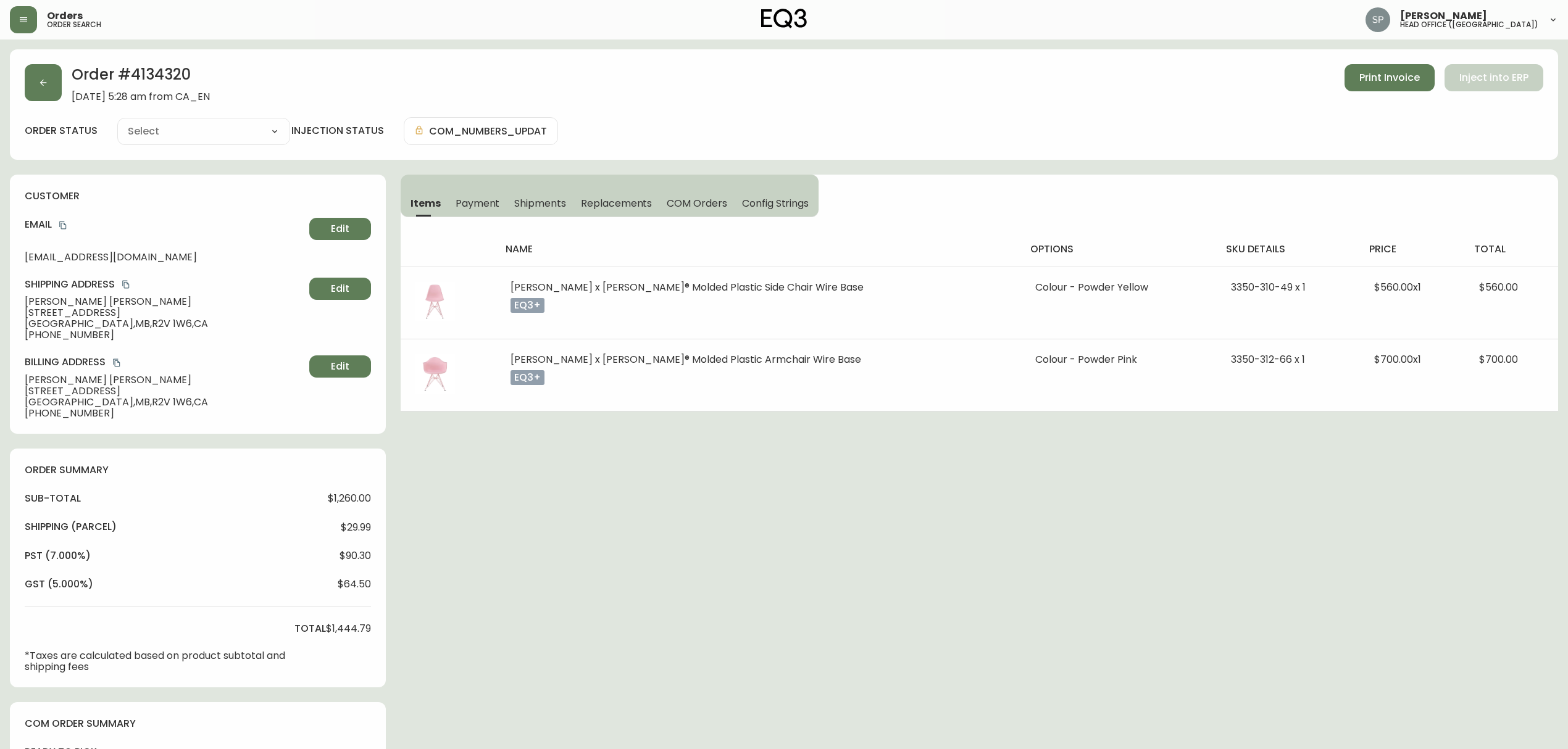
type input "Processing"
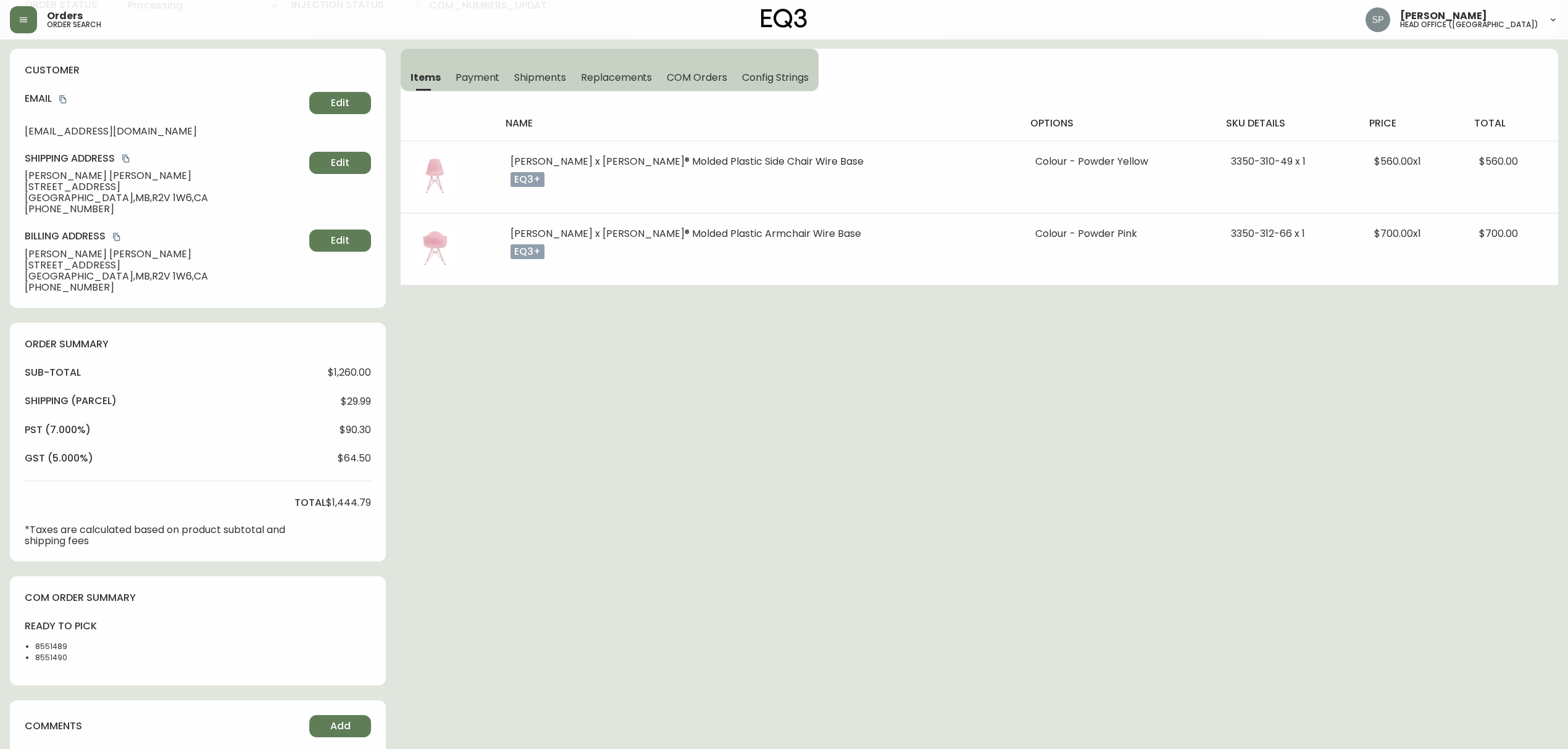
select select "PROCESSING"
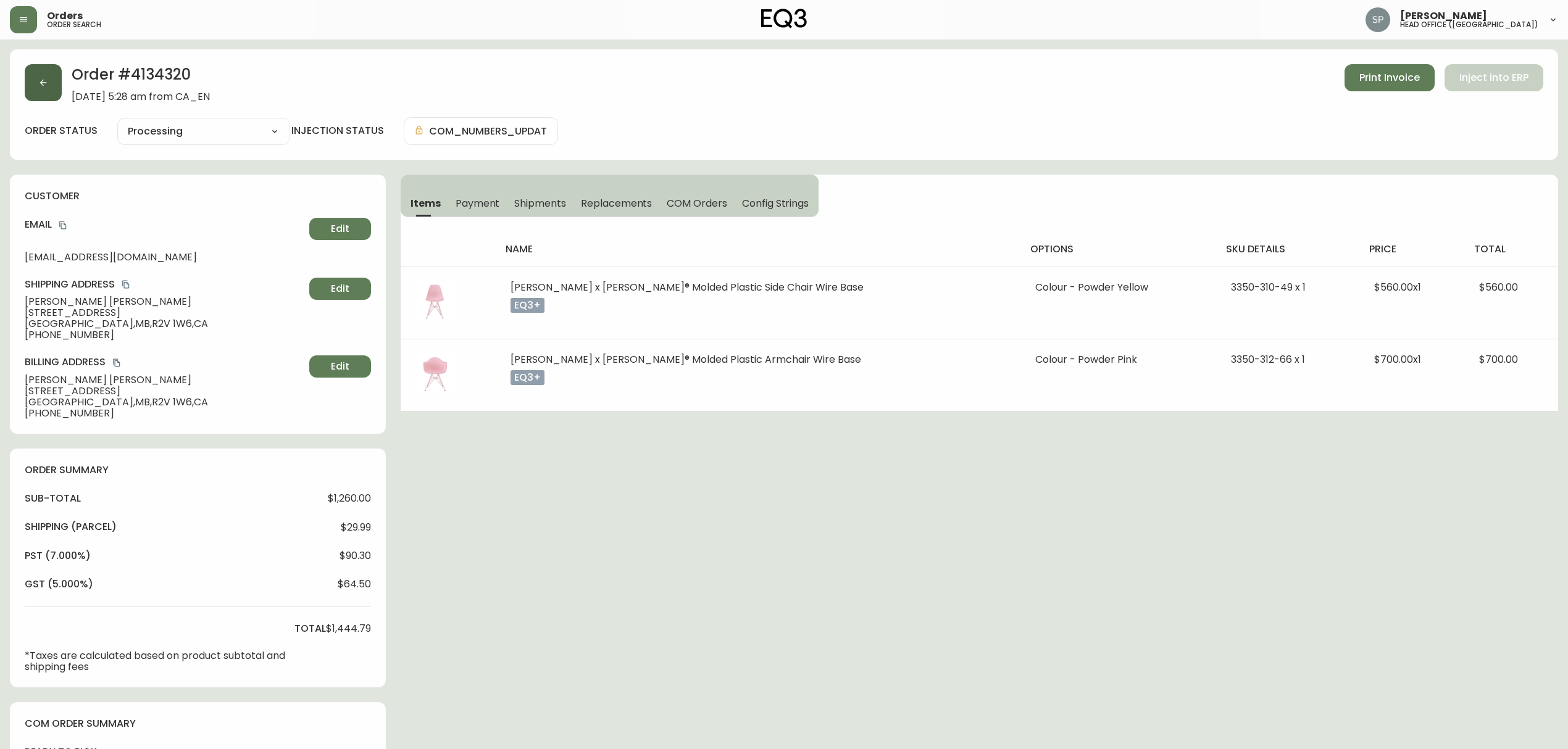
click at [51, 79] on button "button" at bounding box center [43, 82] width 37 height 37
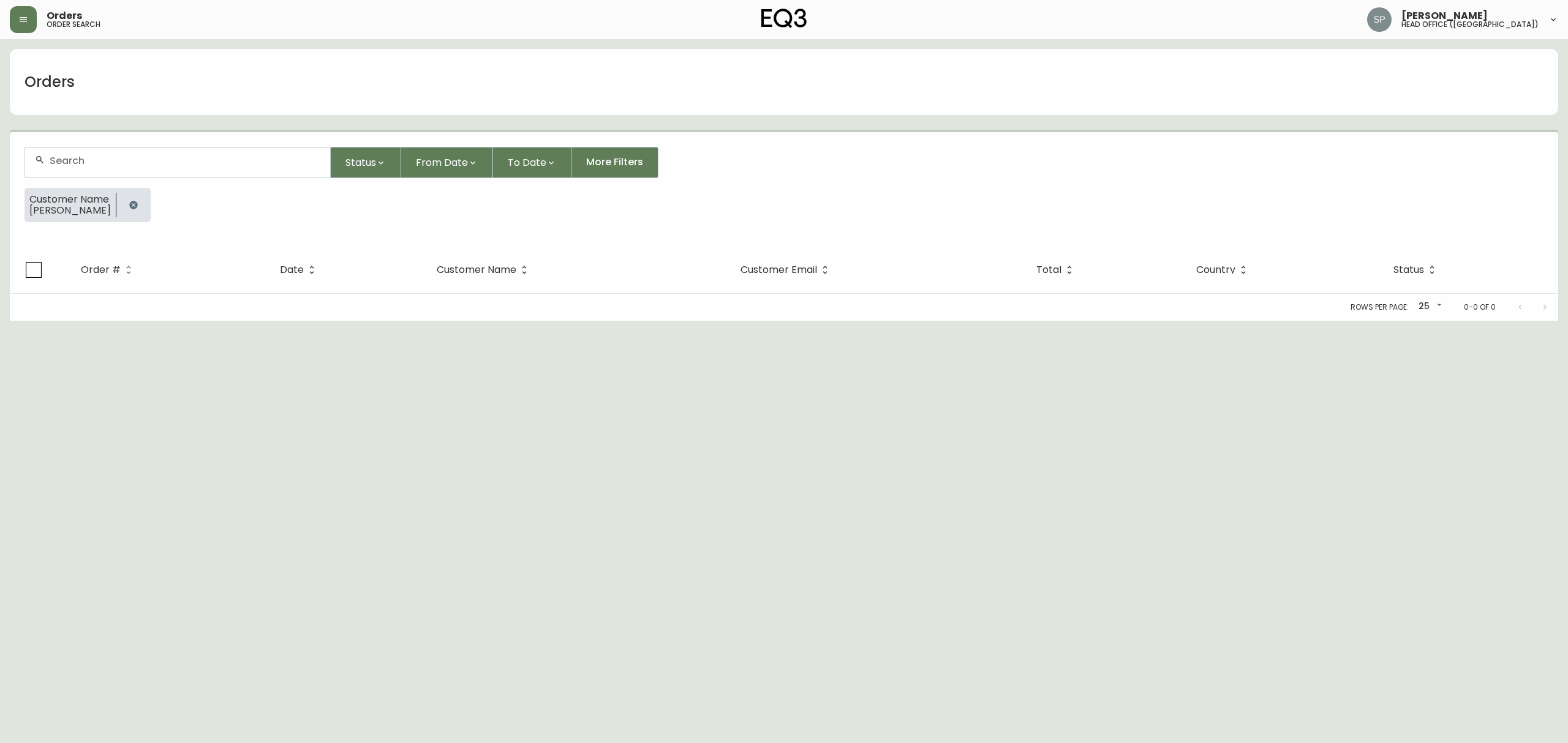
click at [84, 146] on form "Status From Date To Date More Filters Customer Name [PERSON_NAME]" at bounding box center [784, 189] width 1548 height 114
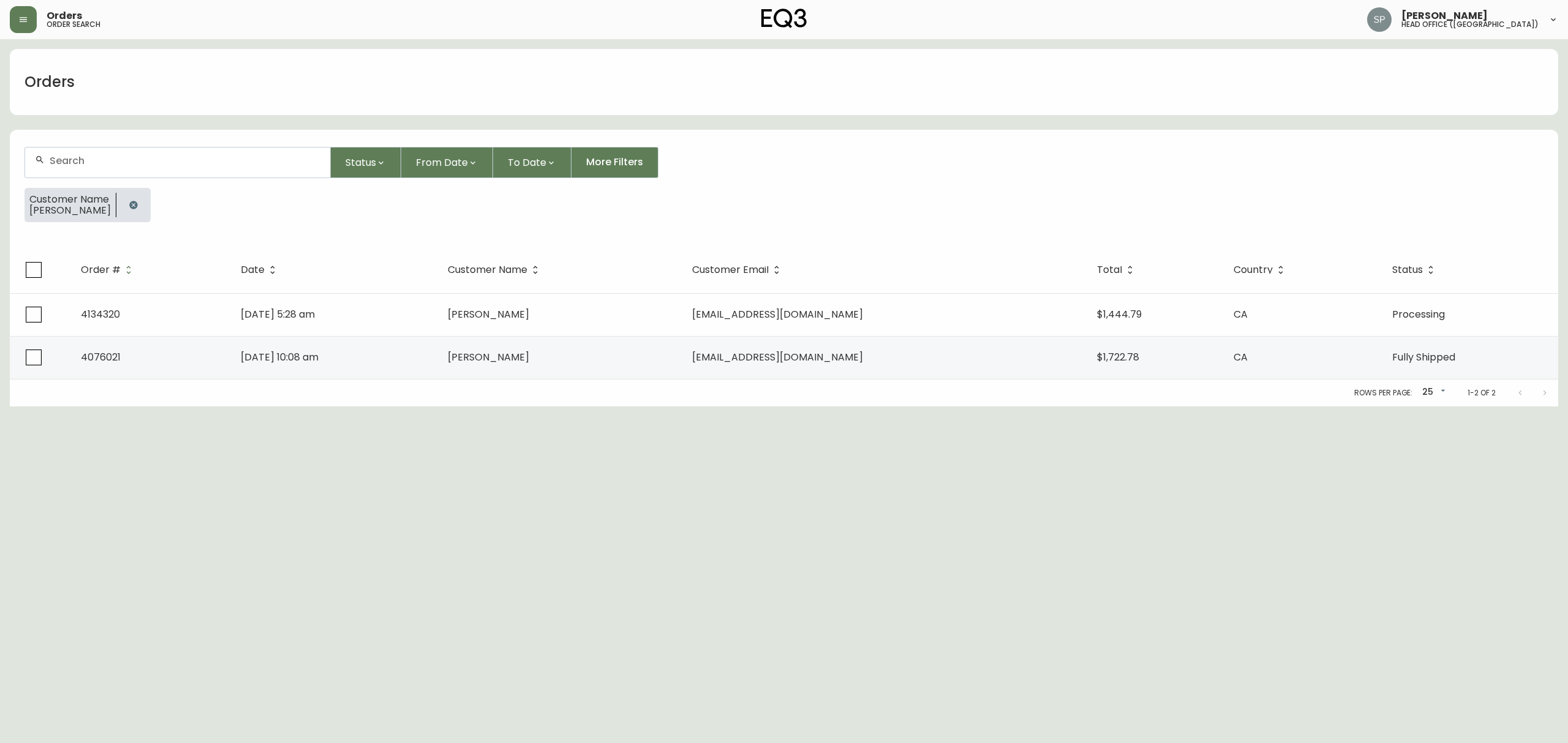
click at [91, 158] on input "text" at bounding box center [184, 160] width 271 height 11
paste input "4134356"
type input "4134356"
click at [130, 200] on icon "button" at bounding box center [133, 205] width 10 height 10
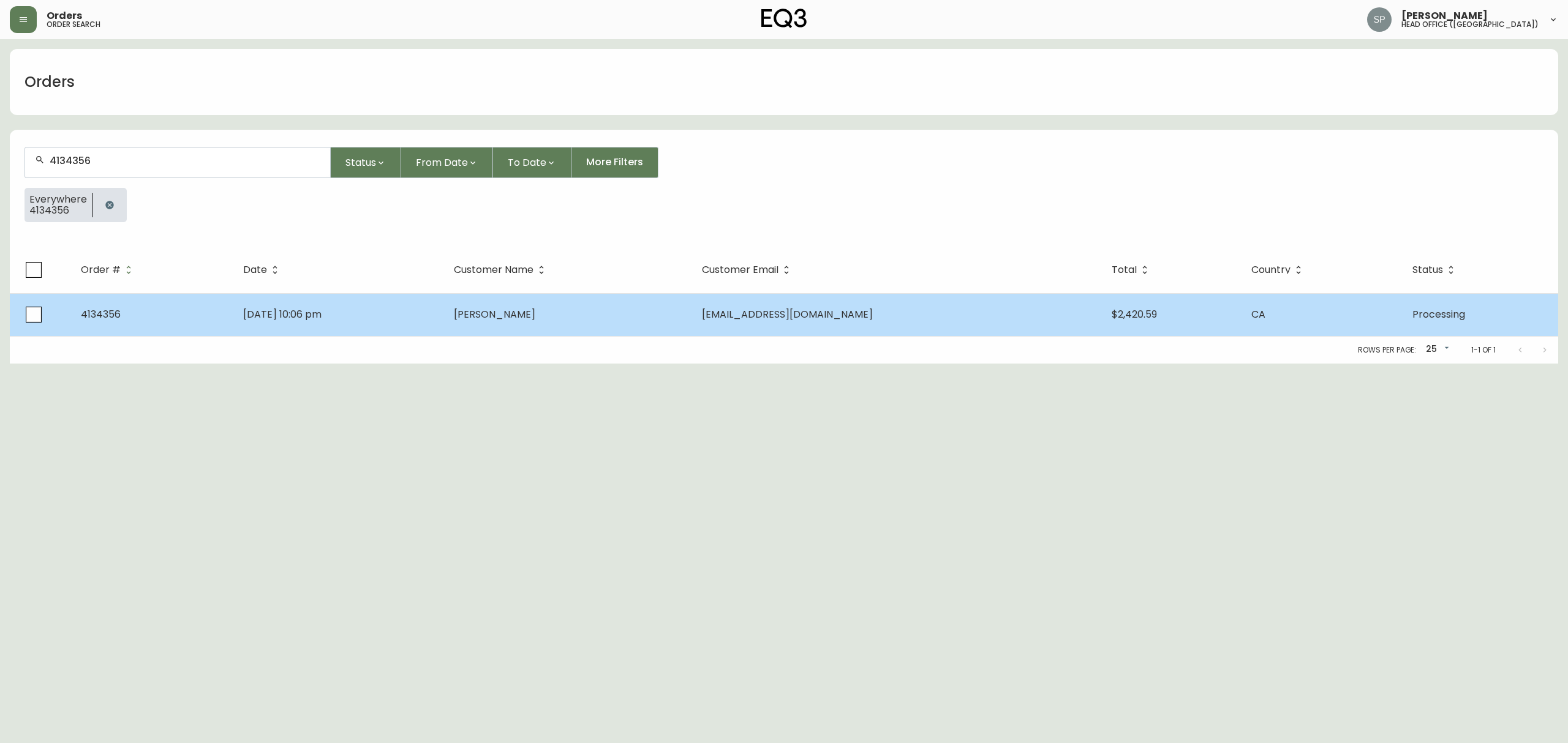
click at [444, 321] on td "[DATE] 10:06 pm" at bounding box center [338, 315] width 211 height 43
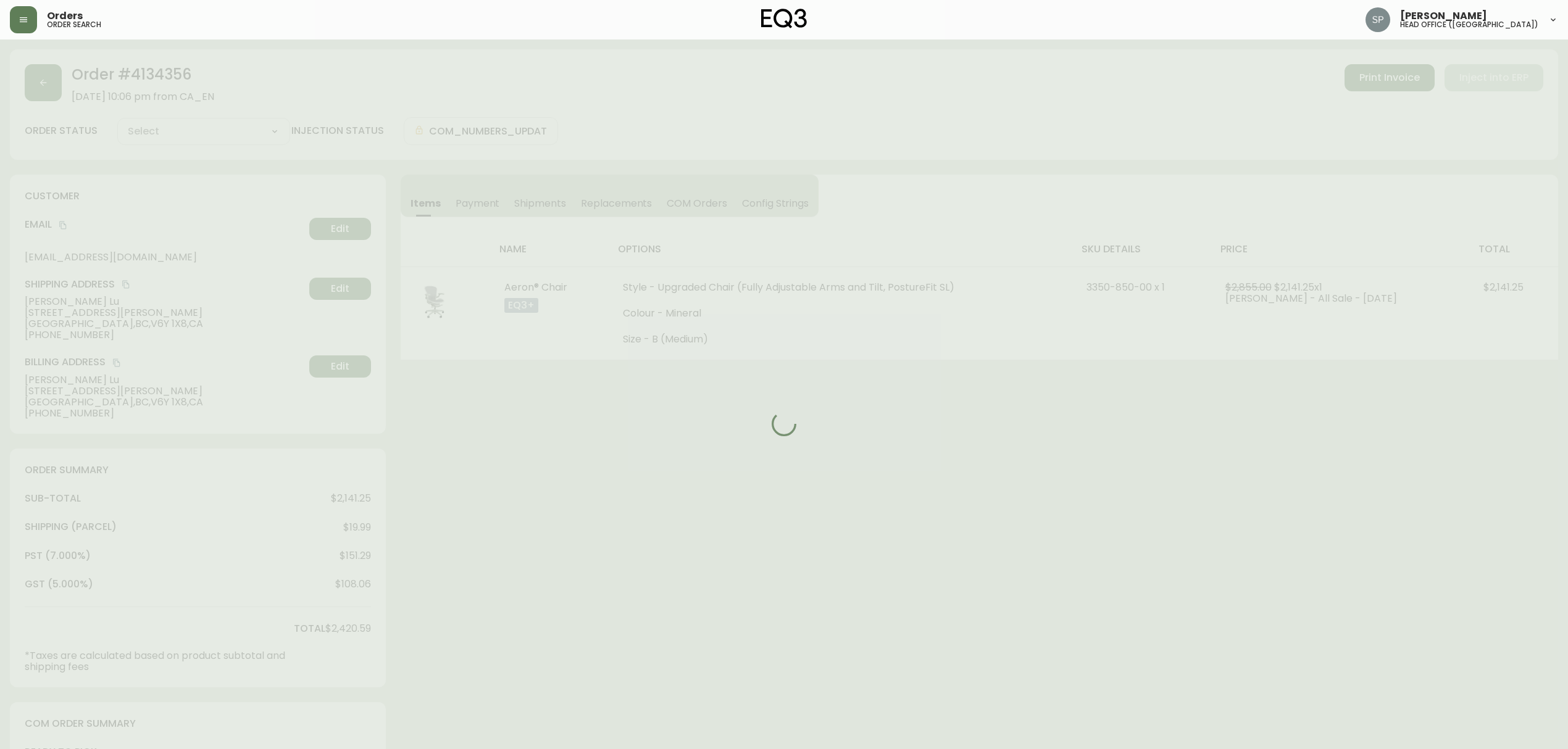
type input "Processing"
select select "PROCESSING"
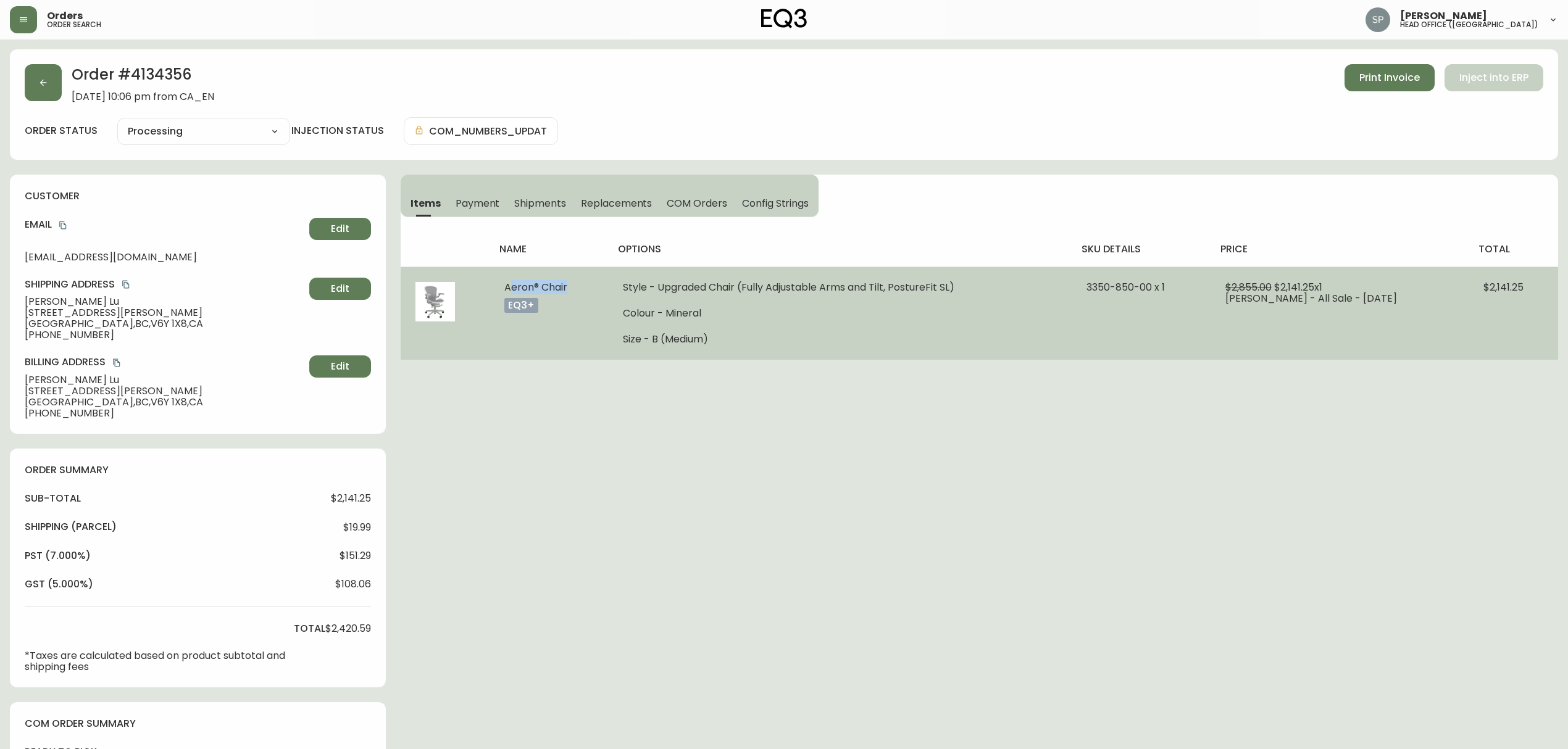
drag, startPoint x: 499, startPoint y: 287, endPoint x: 566, endPoint y: 272, distance: 68.7
click at [566, 291] on td "Aeron® Chair eq3+" at bounding box center [549, 313] width 119 height 93
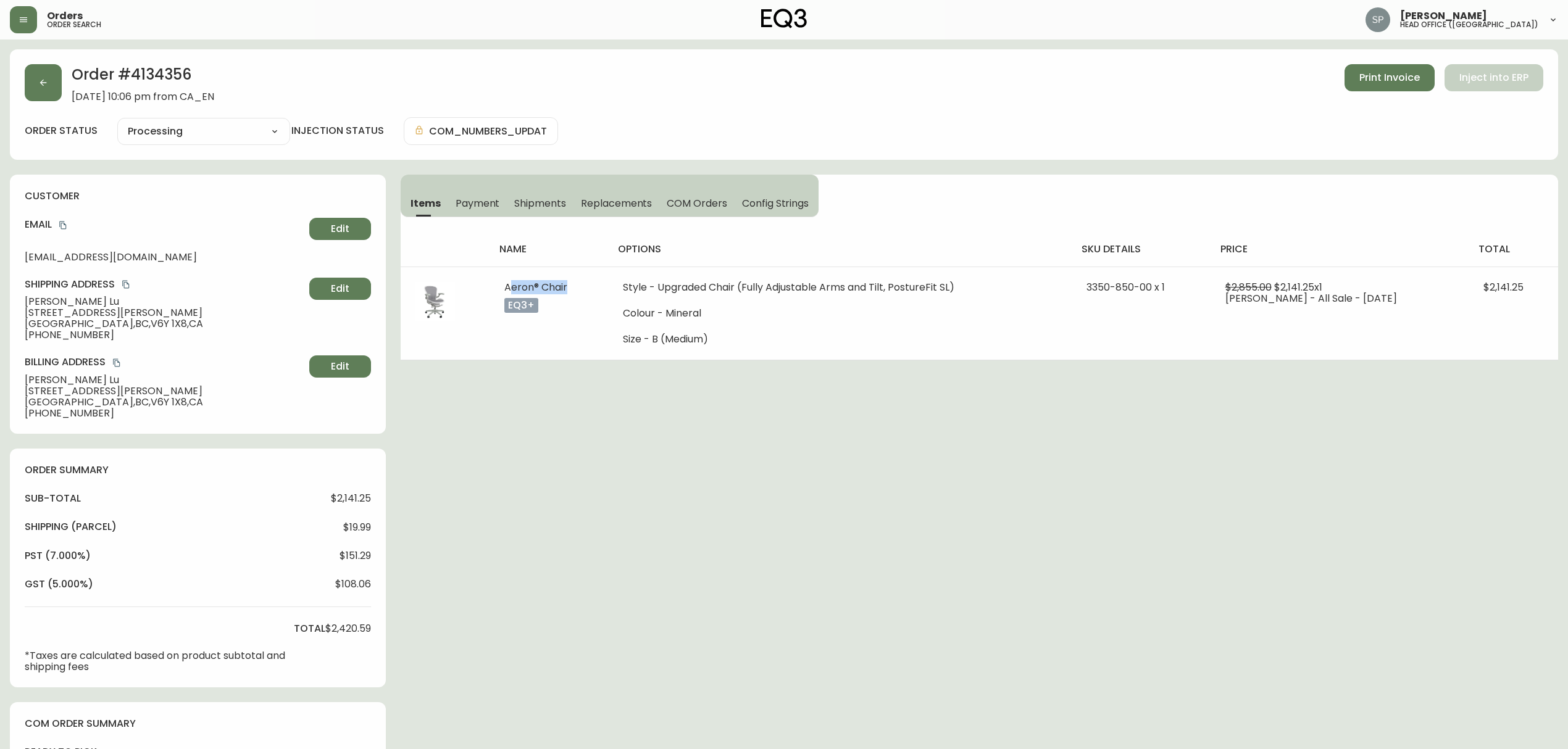
copy span "Aeron® Chai"
